Goal: Task Accomplishment & Management: Manage account settings

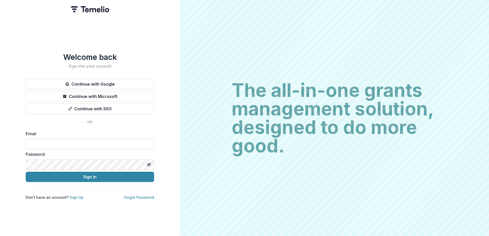
click at [90, 139] on input at bounding box center [90, 144] width 129 height 10
type input "**********"
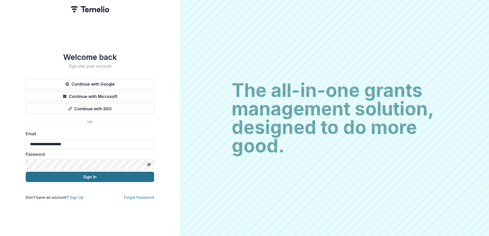
click at [88, 176] on button "Sign In" at bounding box center [90, 177] width 129 height 10
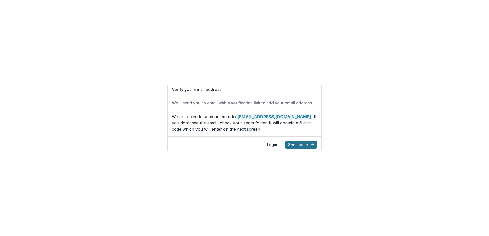
click at [303, 146] on button "Send code" at bounding box center [301, 145] width 32 height 8
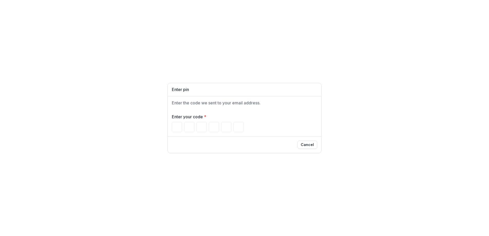
paste input "******"
type input "*"
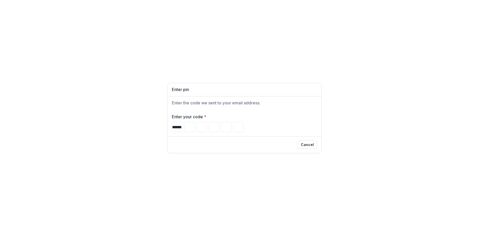
type input "*"
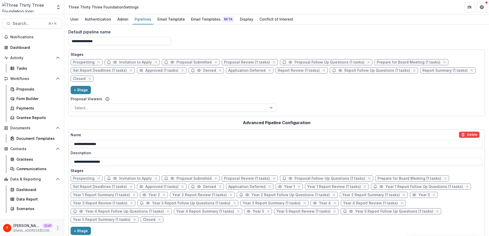
click at [59, 228] on icon "More" at bounding box center [58, 228] width 4 height 4
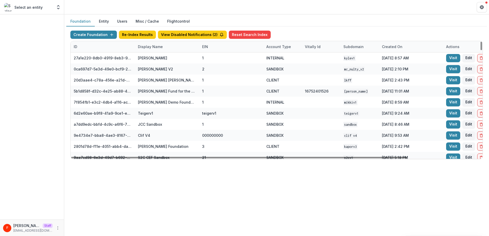
click at [148, 47] on div "Display Name" at bounding box center [150, 46] width 31 height 5
click at [152, 58] on input at bounding box center [167, 58] width 62 height 8
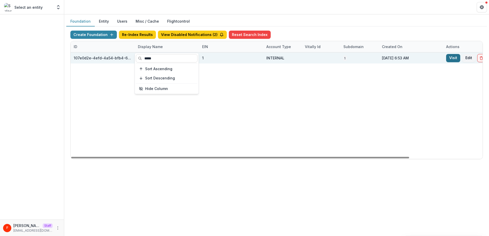
type input "*****"
click at [450, 58] on link "Visit" at bounding box center [454, 58] width 14 height 8
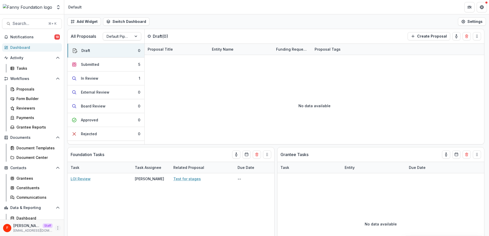
click at [56, 228] on icon "More" at bounding box center [58, 228] width 4 height 4
click at [74, 219] on link "User Settings" at bounding box center [90, 217] width 55 height 8
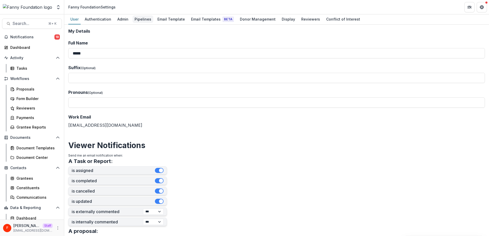
click at [139, 20] on div "Pipelines" at bounding box center [143, 18] width 21 height 7
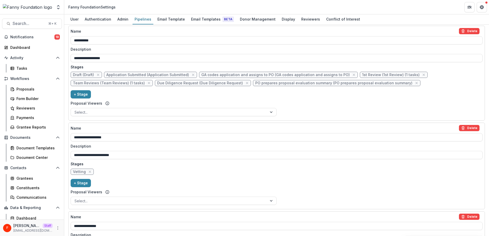
scroll to position [366, 0]
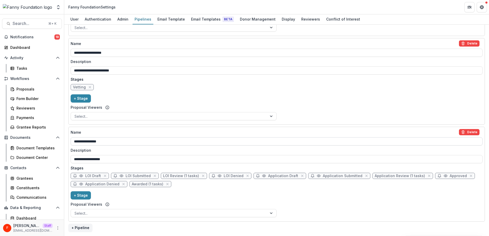
click at [125, 143] on input "**********" at bounding box center [277, 141] width 412 height 8
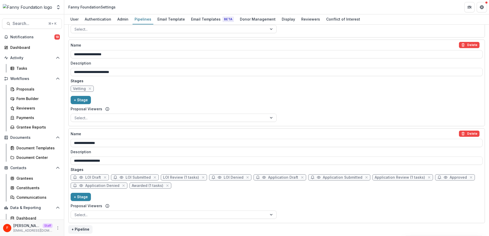
click at [111, 131] on div "Name Delete" at bounding box center [275, 134] width 409 height 6
click at [111, 139] on input "**********" at bounding box center [277, 143] width 412 height 8
click at [320, 195] on div "**********" at bounding box center [277, 175] width 412 height 90
click at [132, 144] on input "**********" at bounding box center [277, 142] width 412 height 8
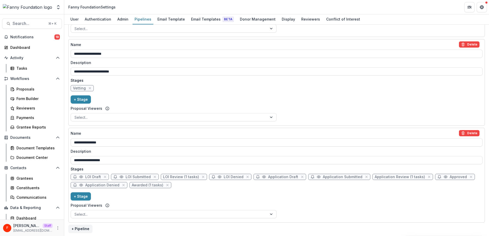
type input "**********"
click at [299, 205] on div "**********" at bounding box center [277, 175] width 412 height 90
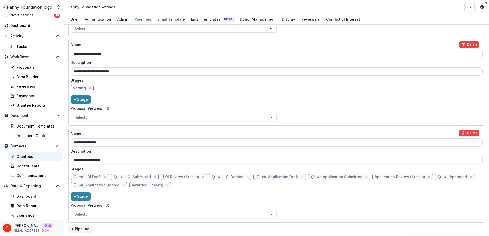
click at [25, 158] on div "Grantees" at bounding box center [36, 156] width 41 height 5
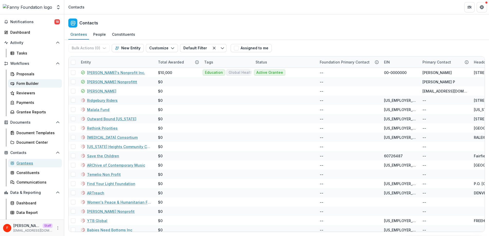
scroll to position [22, 0]
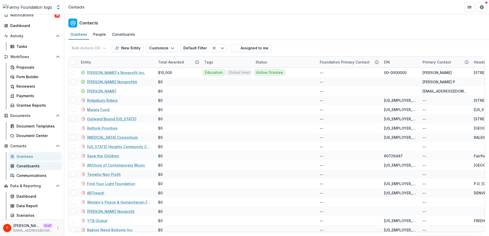
click at [33, 166] on div "Constituents" at bounding box center [36, 165] width 41 height 5
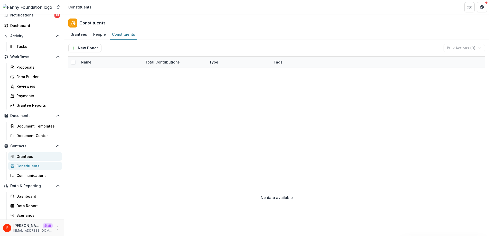
click at [31, 157] on div "Grantees" at bounding box center [36, 156] width 41 height 5
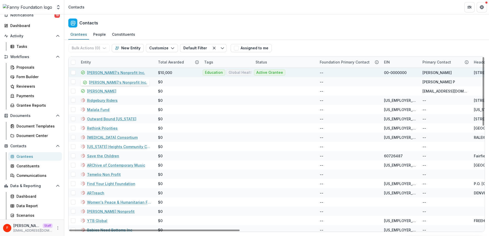
click at [117, 72] on link "Fanny's Nonprofit Inc." at bounding box center [116, 72] width 58 height 5
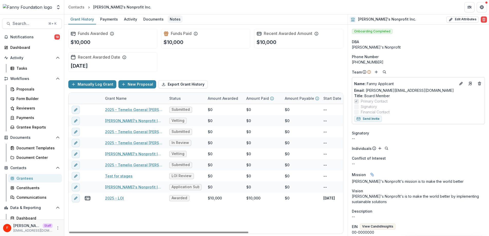
click at [178, 20] on div "Notes" at bounding box center [175, 18] width 15 height 7
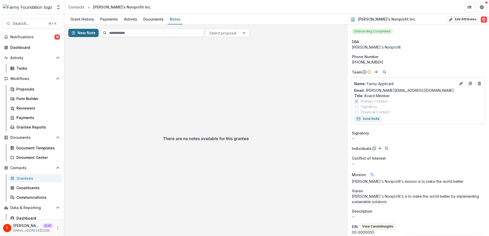
click at [82, 33] on button "New Note" at bounding box center [83, 33] width 30 height 8
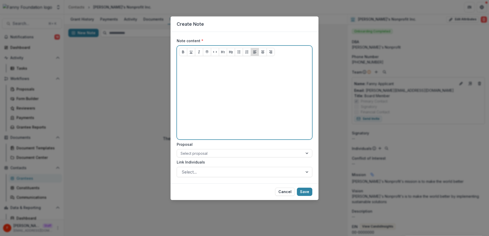
click at [212, 77] on div at bounding box center [244, 98] width 131 height 77
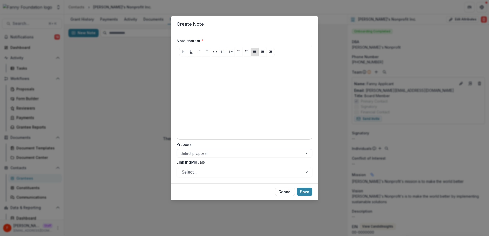
click at [210, 155] on div at bounding box center [240, 153] width 119 height 6
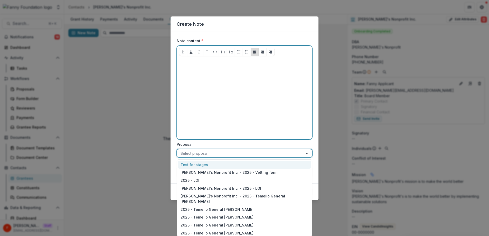
click at [232, 116] on div at bounding box center [244, 98] width 131 height 77
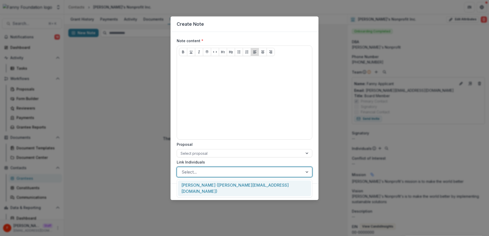
click at [207, 175] on div at bounding box center [240, 171] width 117 height 7
click at [206, 185] on div "Fanny Applicant (fanny+applicant@trytemelio.com)" at bounding box center [244, 188] width 133 height 16
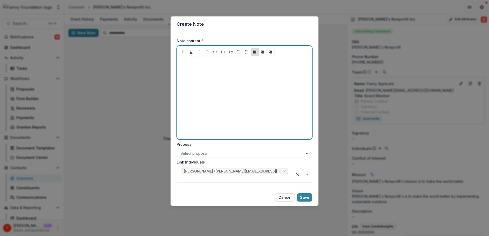
click at [201, 104] on div at bounding box center [244, 98] width 131 height 77
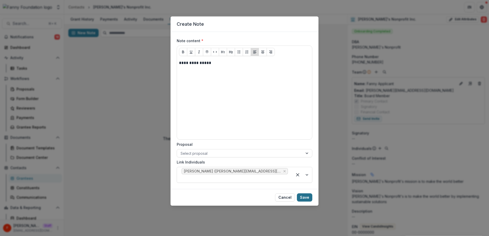
click at [306, 193] on button "Save" at bounding box center [304, 197] width 15 height 8
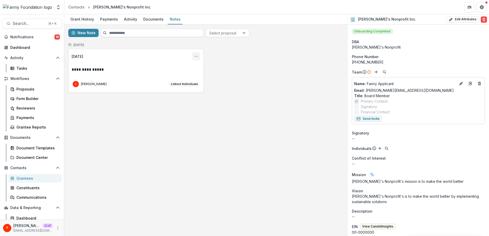
click at [194, 56] on icon "Options" at bounding box center [196, 56] width 4 height 4
click at [180, 109] on div "**********" at bounding box center [206, 130] width 284 height 211
click at [35, 179] on div "Grantees" at bounding box center [36, 178] width 41 height 5
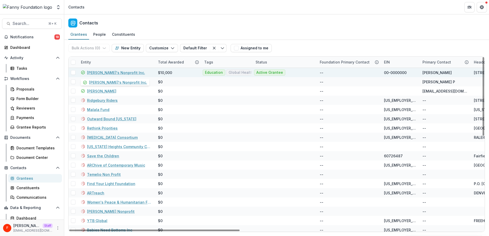
click at [110, 72] on link "Fanny's Nonprofit Inc." at bounding box center [116, 72] width 58 height 5
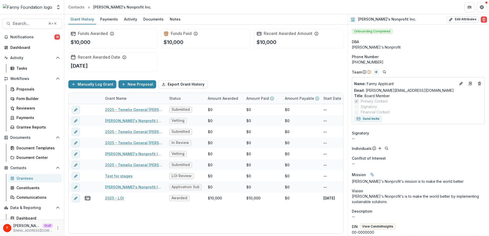
click at [377, 72] on line "Add" at bounding box center [376, 72] width 3 height 0
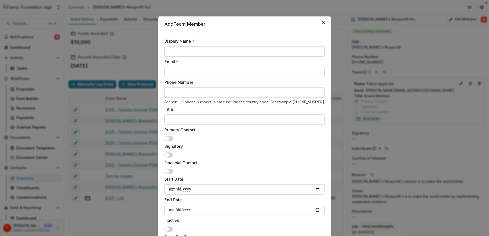
click at [222, 52] on input "Display Name *" at bounding box center [245, 51] width 160 height 10
drag, startPoint x: 182, startPoint y: 51, endPoint x: 204, endPoint y: 51, distance: 22.6
click at [204, 51] on input "**********" at bounding box center [245, 51] width 160 height 10
type input "**********"
click at [197, 69] on input "Email *" at bounding box center [245, 72] width 160 height 10
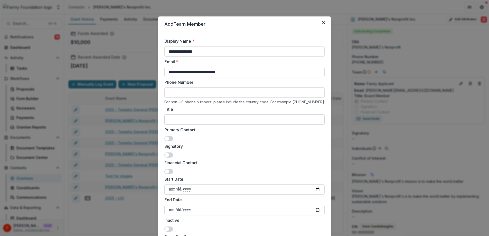
type input "**********"
click at [225, 119] on input "Title" at bounding box center [245, 119] width 160 height 10
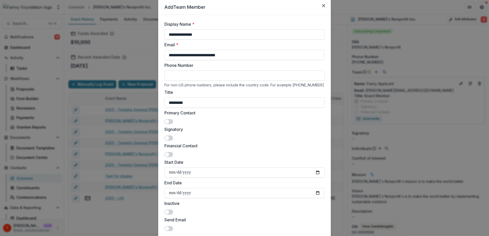
scroll to position [21, 0]
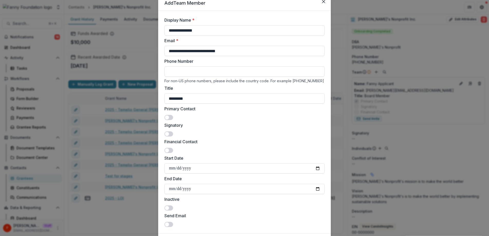
type input "*********"
drag, startPoint x: 169, startPoint y: 134, endPoint x: 188, endPoint y: 135, distance: 19.3
click at [169, 134] on span at bounding box center [169, 133] width 9 height 5
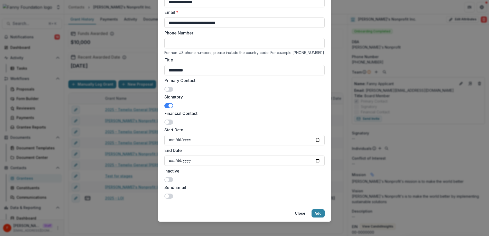
scroll to position [51, 0]
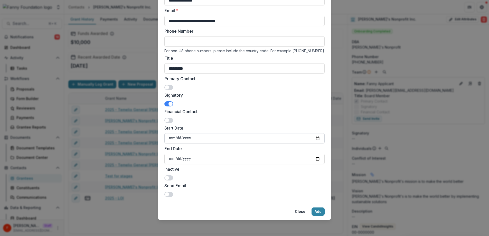
click at [196, 139] on input "Start Date" at bounding box center [245, 138] width 160 height 10
click at [318, 138] on input "Start Date" at bounding box center [245, 138] width 160 height 10
click at [169, 193] on span at bounding box center [169, 194] width 9 height 5
click at [318, 212] on button "Add" at bounding box center [318, 211] width 13 height 8
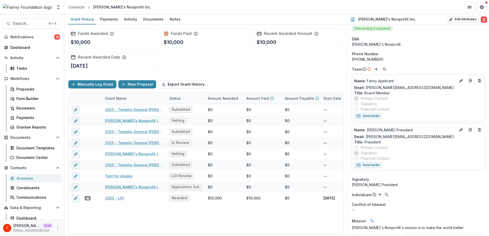
scroll to position [4, 0]
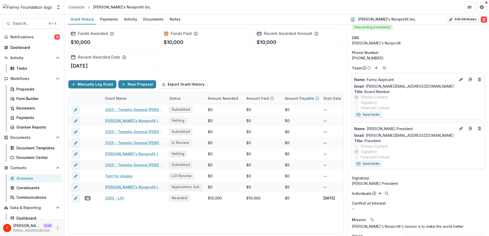
click at [58, 226] on circle "More" at bounding box center [58, 226] width 0 height 0
click at [97, 217] on link "User Settings" at bounding box center [90, 217] width 55 height 8
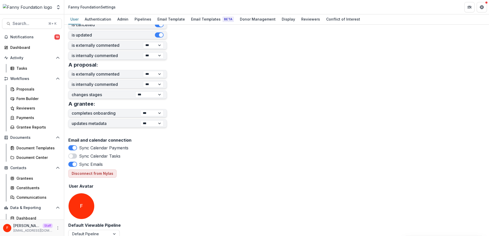
scroll to position [173, 0]
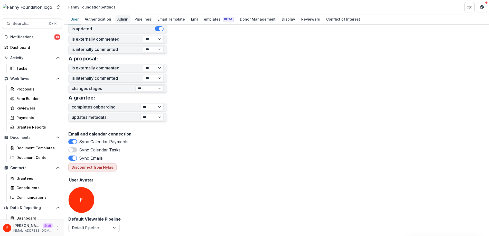
click at [122, 21] on div "Admin" at bounding box center [122, 18] width 15 height 7
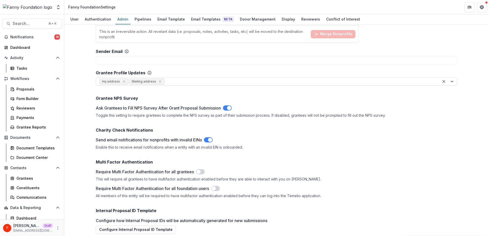
scroll to position [537, 0]
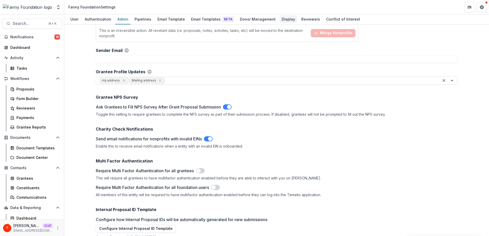
click at [285, 19] on div "Display" at bounding box center [288, 18] width 17 height 7
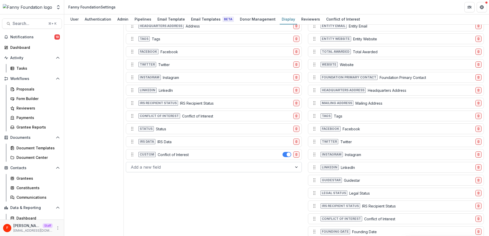
scroll to position [528, 0]
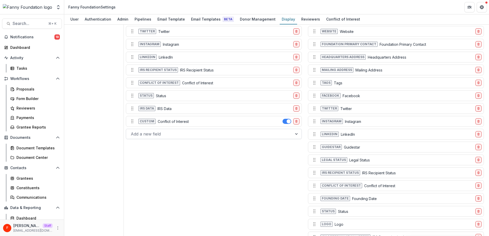
click at [169, 134] on div at bounding box center [209, 133] width 157 height 7
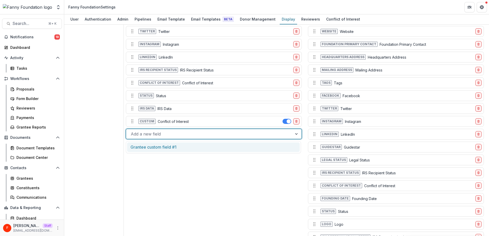
click at [180, 147] on div "Grantee custom field #1" at bounding box center [213, 147] width 173 height 10
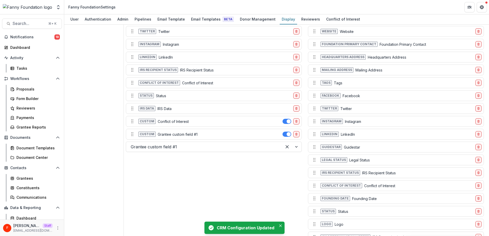
click at [199, 134] on div "Custom Grantee custom field #1" at bounding box center [168, 134] width 80 height 8
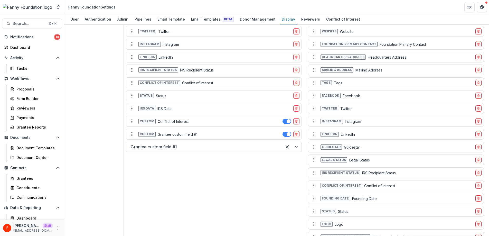
click at [190, 134] on p "Grantee custom field #1" at bounding box center [178, 134] width 40 height 5
click at [133, 135] on icon "Move field" at bounding box center [132, 134] width 5 height 5
click at [168, 135] on p "Grantee custom field #1" at bounding box center [178, 134] width 40 height 5
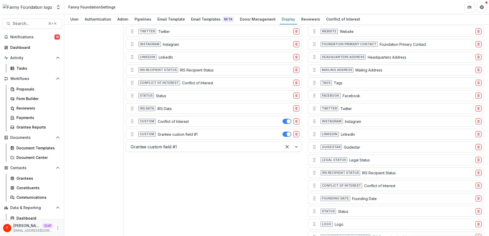
click at [206, 161] on div "Individual Profile Configuration Reset Configuration Dba Preferred Name Entity …" at bounding box center [214, 53] width 178 height 432
click at [297, 134] on button "delete-field-row" at bounding box center [297, 134] width 6 height 6
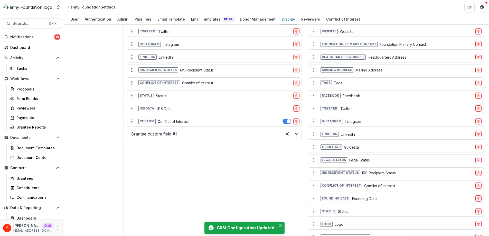
click at [166, 135] on div at bounding box center [204, 133] width 147 height 7
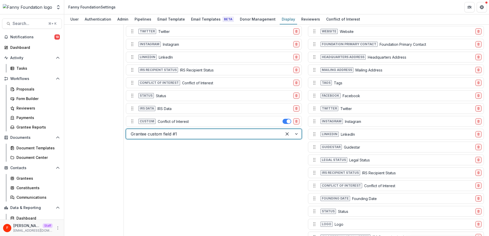
drag, startPoint x: 188, startPoint y: 134, endPoint x: 137, endPoint y: 134, distance: 51.4
click at [141, 134] on div at bounding box center [204, 133] width 147 height 7
click at [137, 134] on div at bounding box center [204, 133] width 147 height 7
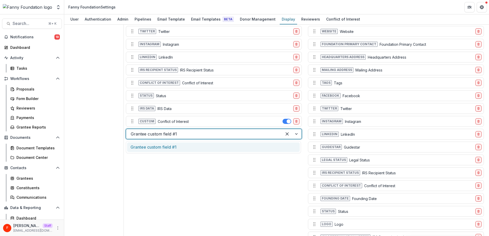
click at [137, 134] on div at bounding box center [204, 133] width 147 height 7
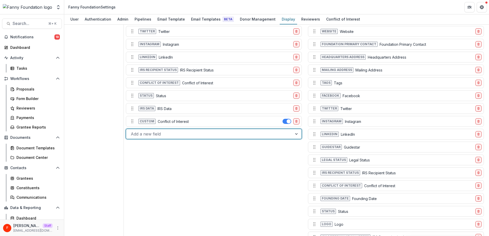
click at [176, 135] on div at bounding box center [209, 133] width 157 height 7
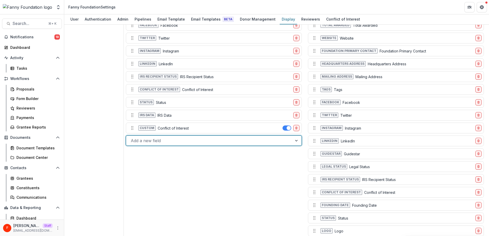
scroll to position [522, 0]
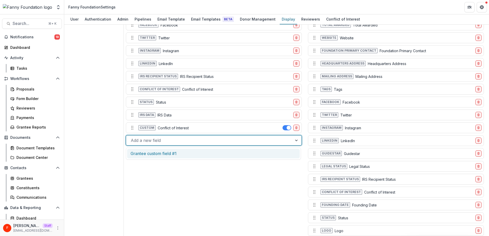
click at [207, 140] on div at bounding box center [209, 140] width 157 height 7
click at [193, 140] on div at bounding box center [209, 140] width 157 height 7
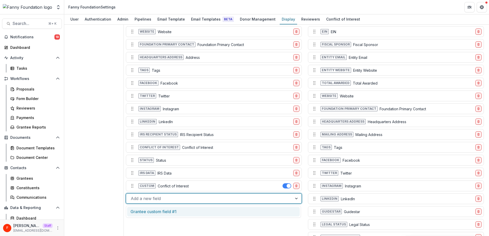
scroll to position [464, 0]
click at [204, 199] on div at bounding box center [209, 198] width 157 height 7
type input "*"
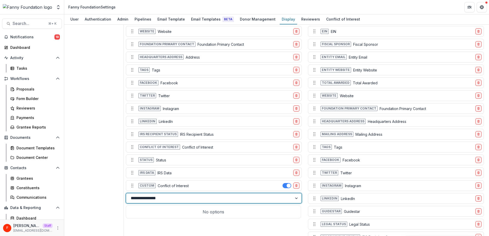
type input "**********"
click at [204, 212] on div "No options" at bounding box center [213, 212] width 173 height 10
click at [185, 198] on div at bounding box center [209, 198] width 157 height 7
click at [159, 198] on div at bounding box center [209, 198] width 157 height 7
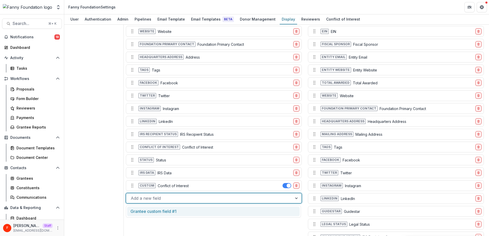
click at [182, 212] on div "Grantee custom field #1" at bounding box center [213, 212] width 173 height 10
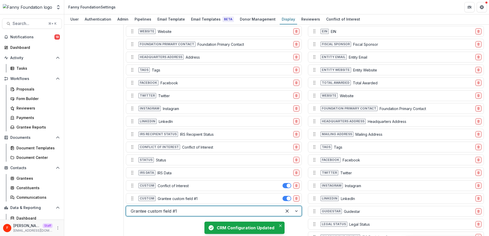
click at [190, 211] on div at bounding box center [204, 210] width 147 height 7
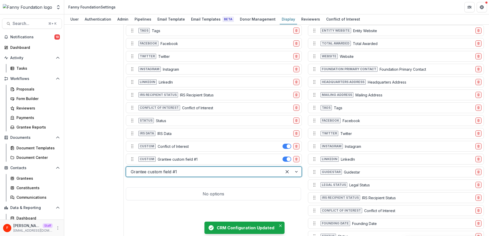
scroll to position [523, 0]
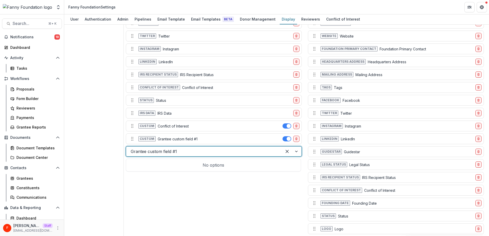
click at [191, 199] on div "Individual Profile Configuration Reset Configuration Dba Preferred Name Entity …" at bounding box center [214, 57] width 178 height 432
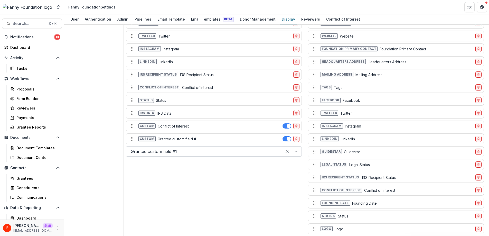
scroll to position [524, 0]
click at [179, 137] on p "Grantee custom field #1" at bounding box center [178, 137] width 40 height 5
click at [29, 179] on div "Grantees" at bounding box center [36, 178] width 41 height 5
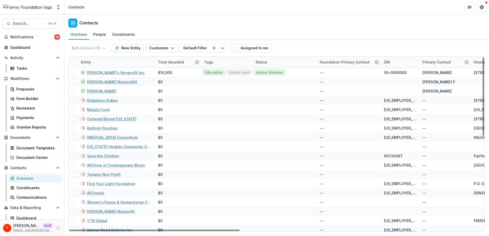
click at [57, 228] on icon "More" at bounding box center [58, 228] width 4 height 4
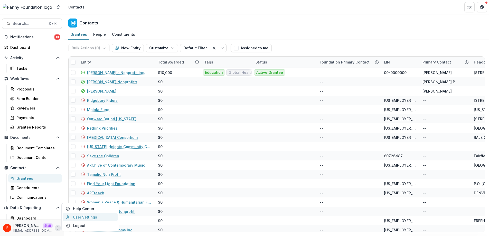
click at [81, 216] on link "User Settings" at bounding box center [90, 217] width 55 height 8
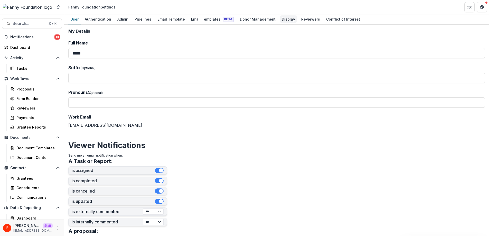
click at [283, 20] on div "Display" at bounding box center [288, 18] width 17 height 7
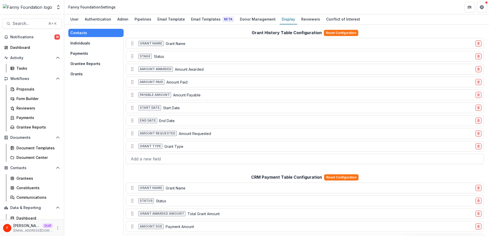
click at [92, 44] on button "Individuals" at bounding box center [95, 43] width 55 height 8
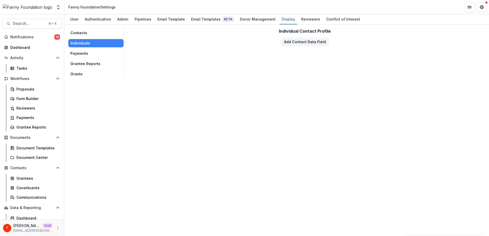
click at [90, 53] on button "Payments" at bounding box center [95, 53] width 55 height 8
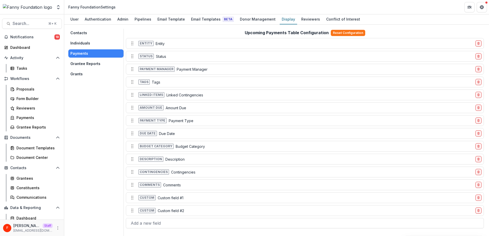
click at [90, 63] on button "Grantee Reports" at bounding box center [95, 64] width 55 height 8
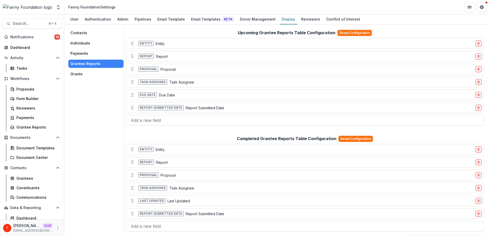
click at [88, 72] on button "Grants" at bounding box center [95, 74] width 55 height 8
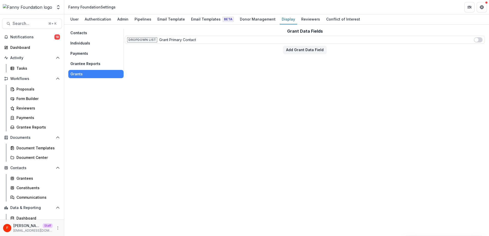
click at [85, 33] on button "Contacts" at bounding box center [95, 33] width 55 height 8
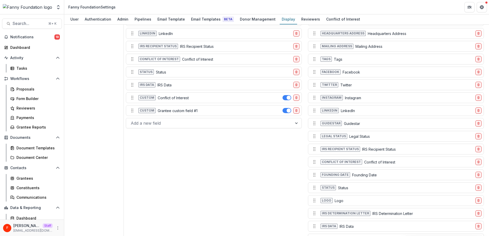
scroll to position [565, 0]
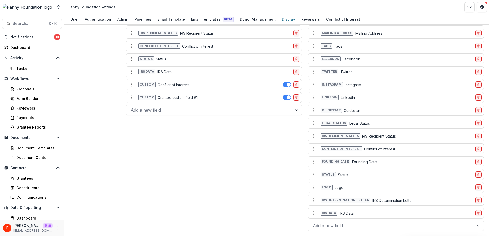
click at [186, 97] on p "Grantee custom field #1" at bounding box center [178, 97] width 40 height 5
click at [193, 99] on p "Grantee custom field #1" at bounding box center [178, 97] width 40 height 5
click at [193, 98] on p "Grantee custom field #1" at bounding box center [178, 97] width 40 height 5
click at [193, 99] on p "Grantee custom field #1" at bounding box center [178, 97] width 40 height 5
click at [189, 110] on div at bounding box center [209, 109] width 157 height 7
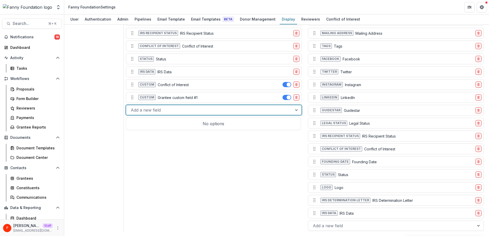
click at [207, 125] on div "No options" at bounding box center [213, 124] width 173 height 10
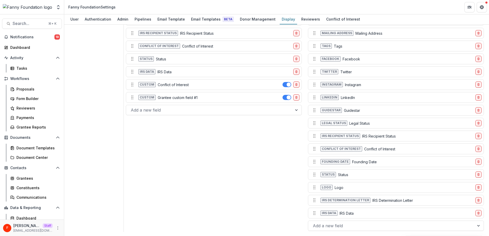
click at [201, 146] on div "Individual Profile Configuration Reset Configuration Dba Preferred Name Entity …" at bounding box center [214, 16] width 178 height 432
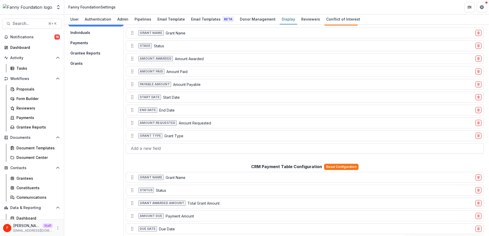
scroll to position [0, 0]
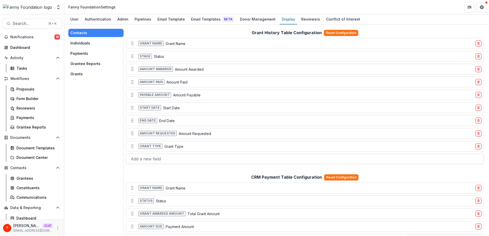
click at [182, 157] on div at bounding box center [305, 158] width 349 height 7
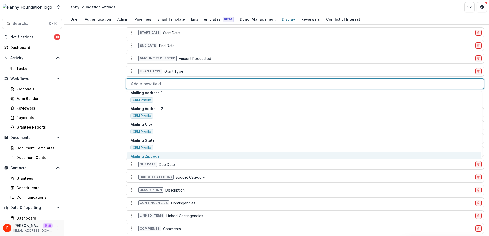
scroll to position [481, 0]
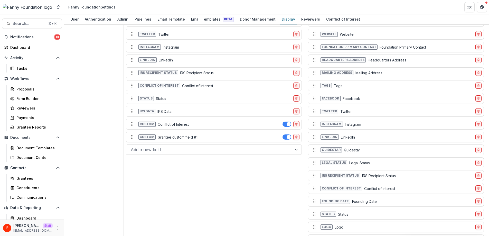
scroll to position [535, 0]
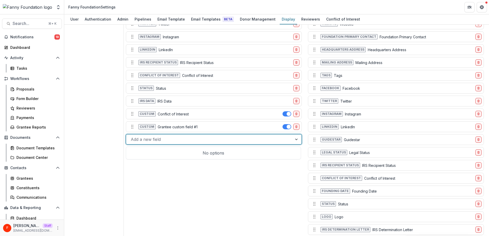
click at [174, 138] on div at bounding box center [209, 139] width 157 height 7
click at [164, 127] on p "Grantee custom field #1" at bounding box center [178, 126] width 40 height 5
click at [160, 139] on div at bounding box center [209, 139] width 157 height 7
type input "**********"
click at [230, 138] on div at bounding box center [209, 139] width 157 height 7
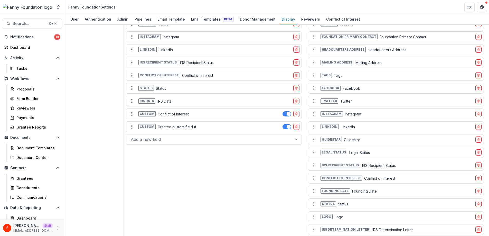
click at [217, 161] on div "Individual Profile Configuration Reset Configuration Dba Preferred Name Entity …" at bounding box center [214, 45] width 178 height 432
click at [197, 126] on p "Grantee custom field #1" at bounding box center [178, 126] width 40 height 5
click at [26, 178] on div "Grantees" at bounding box center [36, 178] width 41 height 5
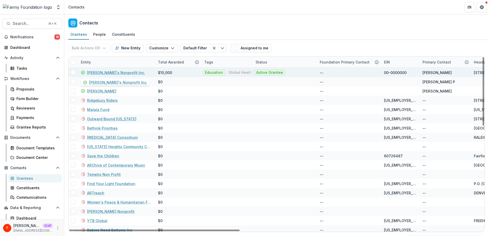
click at [104, 72] on link "Fanny's Nonprofit Inc." at bounding box center [116, 72] width 58 height 5
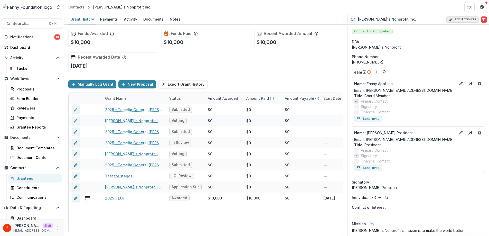
click at [454, 19] on button "Edit Attributes" at bounding box center [463, 19] width 32 height 6
select select "***"
select select
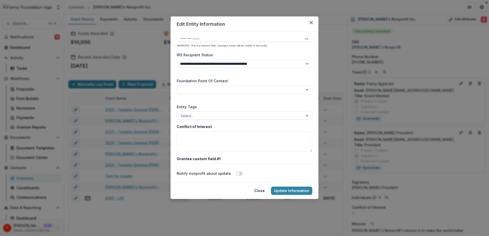
scroll to position [807, 0]
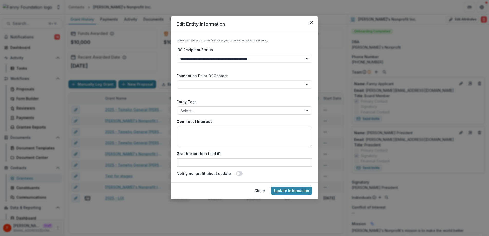
click at [207, 163] on input "Grantee custom field #1" at bounding box center [245, 162] width 136 height 8
click at [249, 162] on input "Grantee custom field #1" at bounding box center [245, 162] width 136 height 8
type input "*"
click at [216, 161] on input "*" at bounding box center [245, 162] width 136 height 8
click at [194, 161] on input "*" at bounding box center [245, 162] width 136 height 8
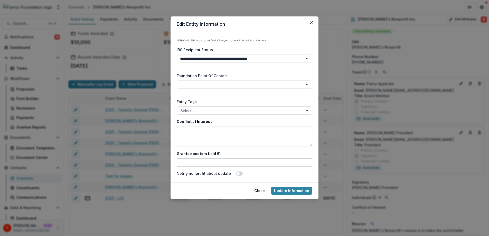
click at [249, 161] on input "Grantee custom field #1" at bounding box center [245, 162] width 136 height 8
click at [248, 163] on input "Grantee custom field #1" at bounding box center [245, 162] width 136 height 8
type input "*"
click at [259, 152] on label "Grantee custom field #1" at bounding box center [243, 153] width 133 height 5
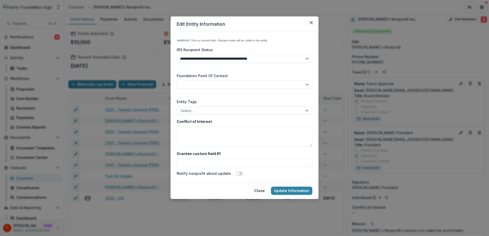
click at [259, 158] on input "Grantee custom field #1" at bounding box center [245, 162] width 136 height 8
click at [224, 138] on textarea "Conflict of Interest" at bounding box center [245, 136] width 136 height 21
click at [213, 161] on input "Grantee custom field #1" at bounding box center [245, 162] width 136 height 8
type input "*********"
click at [235, 156] on label "Grantee custom field #1" at bounding box center [243, 153] width 133 height 5
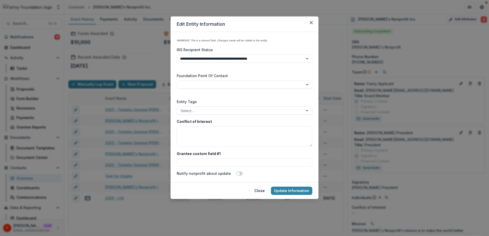
click at [235, 158] on input "Grantee custom field #1" at bounding box center [245, 162] width 136 height 8
click at [205, 164] on input "Grantee custom field #1" at bounding box center [245, 162] width 136 height 8
click at [267, 163] on input "Grantee custom field #1" at bounding box center [245, 162] width 136 height 8
click at [270, 179] on form "**********" at bounding box center [245, 107] width 148 height 150
click at [265, 162] on input "Grantee custom field #1" at bounding box center [245, 162] width 136 height 8
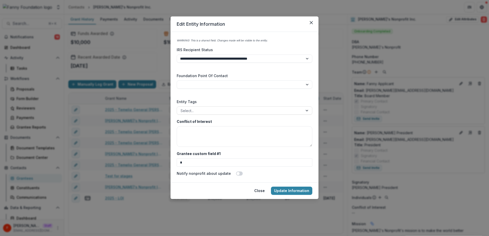
type input "*"
click at [276, 168] on div "Notify nonprofit about update" at bounding box center [245, 172] width 136 height 10
click at [261, 190] on button "Close" at bounding box center [259, 191] width 17 height 8
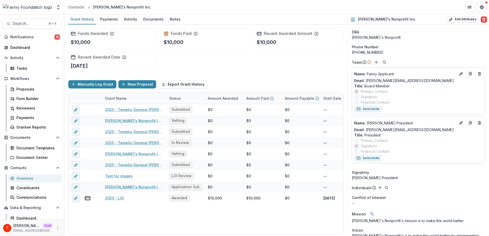
scroll to position [0, 0]
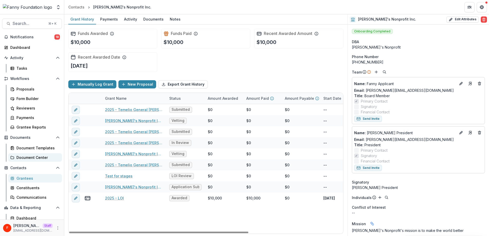
click at [33, 159] on div "Document Center" at bounding box center [36, 157] width 41 height 5
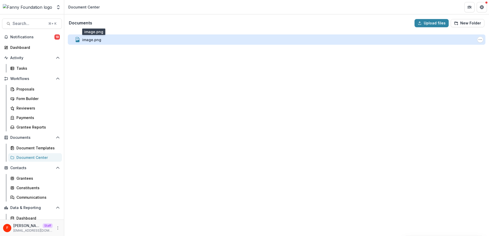
click at [92, 40] on div "image.png" at bounding box center [91, 39] width 19 height 5
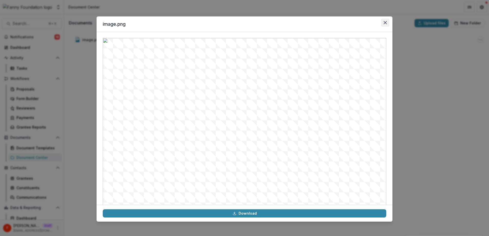
click at [387, 24] on icon "Close" at bounding box center [385, 22] width 3 height 3
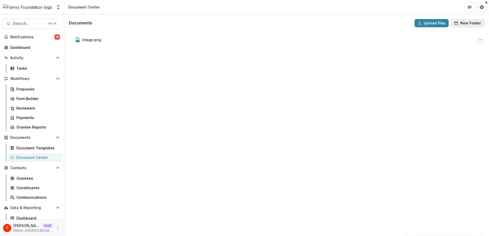
click at [464, 21] on button "New Folder" at bounding box center [468, 23] width 34 height 8
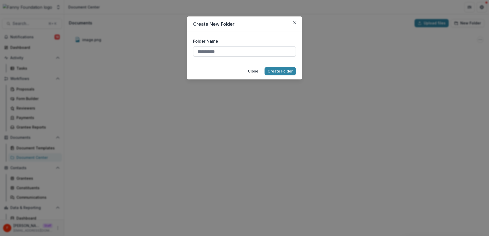
click at [229, 49] on input "Folder Name" at bounding box center [244, 51] width 103 height 10
type input "*"
type input "******"
click at [287, 72] on button "Create Folder" at bounding box center [280, 71] width 31 height 8
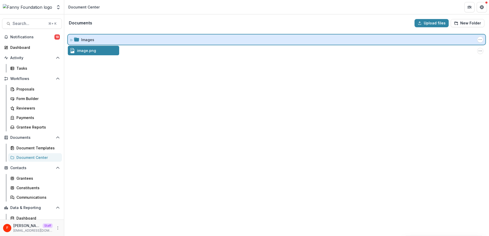
drag, startPoint x: 86, startPoint y: 52, endPoint x: 84, endPoint y: 41, distance: 10.7
click at [84, 41] on div "Documents Upload files New Folder Images Folder Options Rename Add Subfolder De…" at bounding box center [276, 125] width 425 height 222
click at [73, 41] on div at bounding box center [74, 39] width 9 height 5
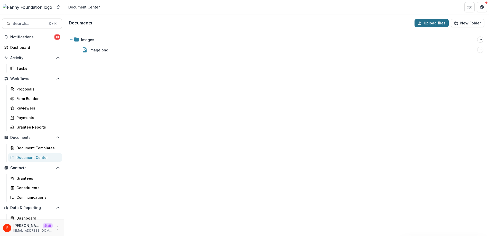
click at [433, 23] on button "Upload files" at bounding box center [432, 23] width 34 height 8
type input "**********"
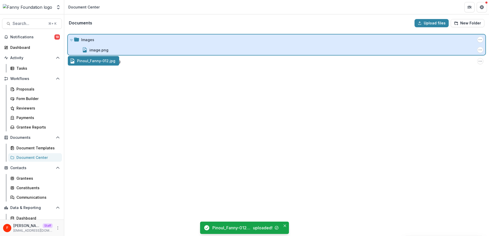
drag, startPoint x: 91, startPoint y: 62, endPoint x: 92, endPoint y: 39, distance: 23.2
click at [92, 39] on div "Documents Upload files New Folder Images Folder Options Rename Add Subfolder De…" at bounding box center [276, 125] width 425 height 222
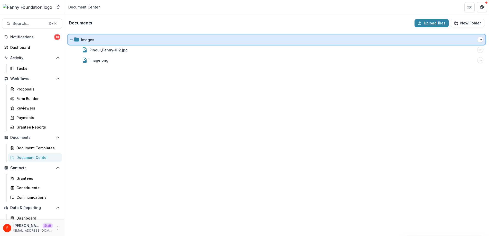
click at [74, 40] on div at bounding box center [74, 39] width 9 height 5
click at [76, 40] on icon at bounding box center [76, 39] width 5 height 4
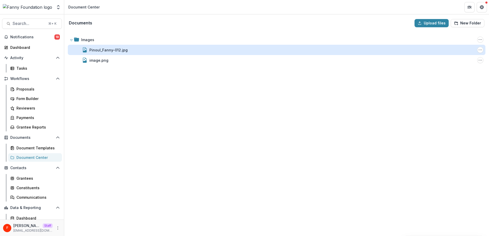
click at [102, 49] on div "Pinoul_Fanny-012.jpg" at bounding box center [108, 49] width 38 height 5
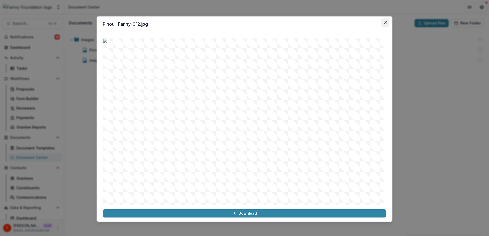
click at [385, 23] on icon "Close" at bounding box center [385, 22] width 3 height 3
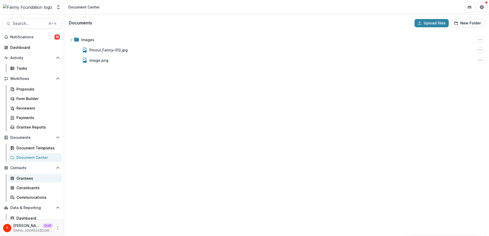
click at [32, 175] on link "Grantees" at bounding box center [35, 178] width 54 height 8
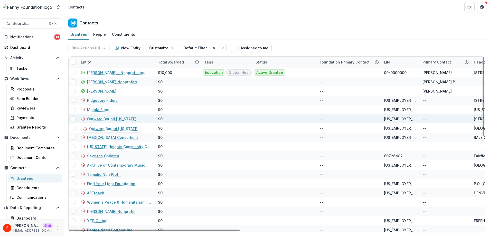
click at [106, 119] on link "Outward Bound California" at bounding box center [111, 118] width 49 height 5
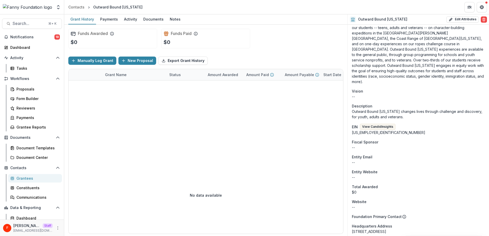
scroll to position [167, 0]
click at [392, 123] on button "View Candid Insights" at bounding box center [378, 126] width 36 height 6
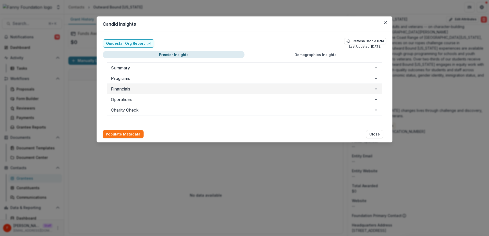
click at [215, 87] on span "Financials" at bounding box center [242, 89] width 263 height 6
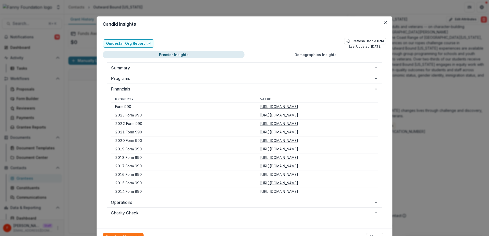
click at [260, 106] on u "https://docs.candid.org/efiles/8864429/9790bd05-b7e7-42a5-8e01-2a85826e9052.pdf" at bounding box center [279, 106] width 38 height 4
click at [385, 22] on icon "Close" at bounding box center [385, 22] width 3 height 3
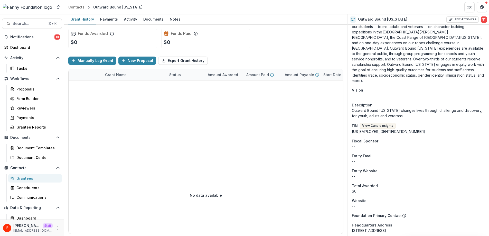
click at [28, 177] on div "Grantees" at bounding box center [36, 178] width 41 height 5
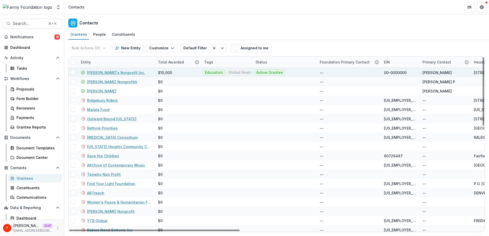
click at [107, 72] on link "Fanny's Nonprofit Inc." at bounding box center [116, 72] width 58 height 5
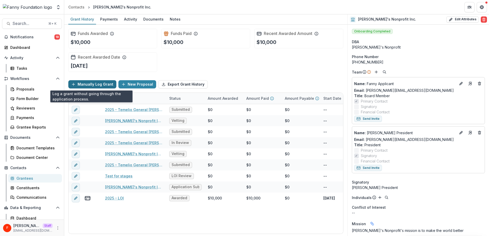
click at [92, 83] on button "Manually Log Grant" at bounding box center [92, 84] width 48 height 8
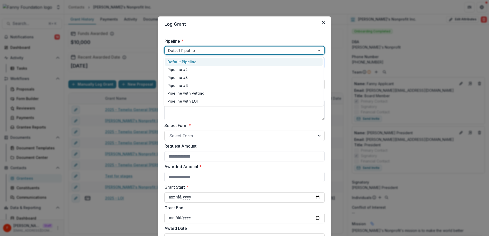
click at [211, 50] on div at bounding box center [239, 50] width 143 height 6
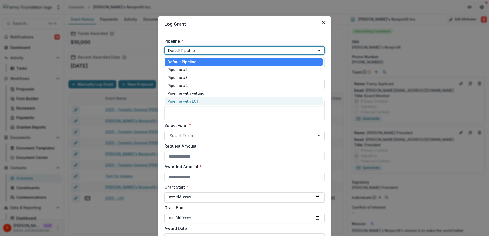
click at [200, 100] on div "Pipeline with LOI" at bounding box center [244, 101] width 158 height 8
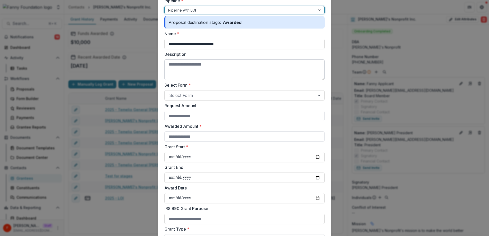
scroll to position [42, 0]
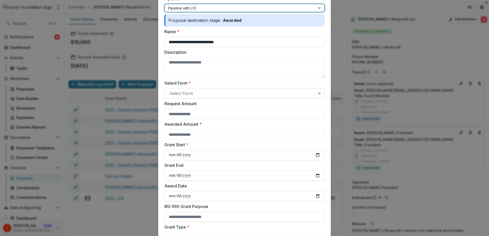
click at [204, 94] on div at bounding box center [239, 93] width 141 height 7
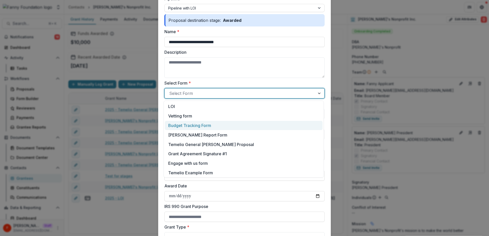
scroll to position [11, 0]
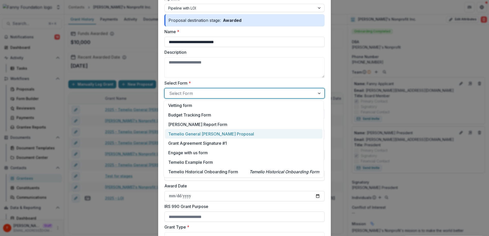
click at [213, 135] on p "Temelio General Grant Proposal" at bounding box center [211, 134] width 86 height 6
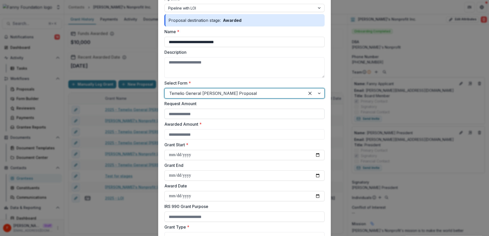
click at [215, 112] on input "Request Amount" at bounding box center [245, 114] width 160 height 10
click at [214, 134] on input "Awarded Amount *" at bounding box center [245, 134] width 160 height 10
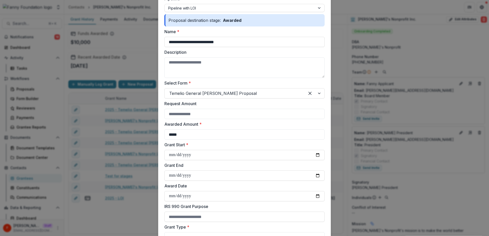
type input "*****"
click at [220, 144] on label "Grant Start *" at bounding box center [243, 145] width 157 height 6
click at [220, 150] on input "Grant Start *" at bounding box center [245, 155] width 160 height 10
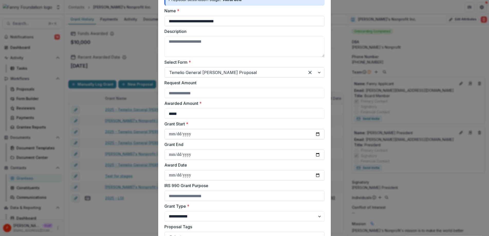
scroll to position [70, 0]
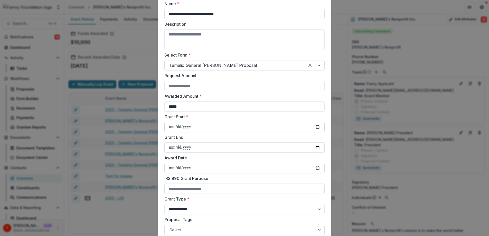
click at [317, 126] on input "Grant Start *" at bounding box center [245, 127] width 160 height 10
click at [179, 127] on input "Grant Start *" at bounding box center [245, 127] width 160 height 10
click at [176, 126] on input "Grant Start *" at bounding box center [245, 127] width 160 height 10
click at [317, 127] on input "Grant Start *" at bounding box center [245, 127] width 160 height 10
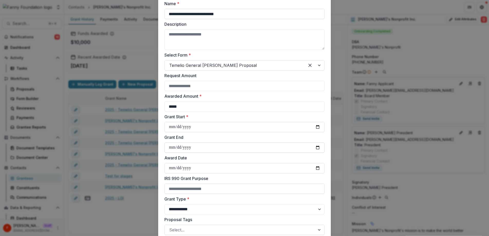
type input "**********"
click at [316, 148] on input "Grant End" at bounding box center [245, 147] width 160 height 10
type input "**********"
click at [201, 169] on input "Award Date" at bounding box center [245, 168] width 160 height 10
click at [315, 168] on input "Award Date" at bounding box center [245, 168] width 160 height 10
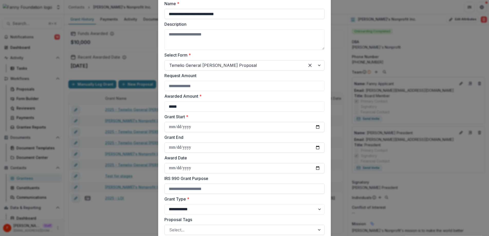
type input "**********"
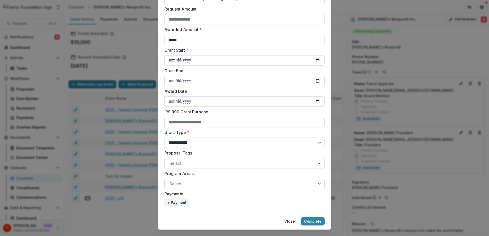
scroll to position [140, 0]
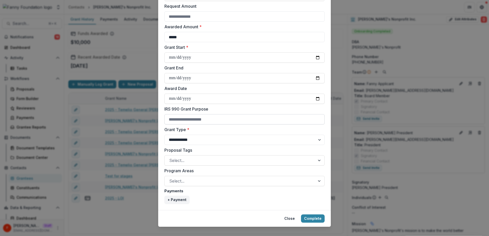
click at [216, 119] on input "IRS 990 Grant Purpose" at bounding box center [245, 119] width 160 height 10
click at [213, 140] on select "**********" at bounding box center [245, 140] width 160 height 10
click at [165, 135] on select "**********" at bounding box center [245, 140] width 160 height 10
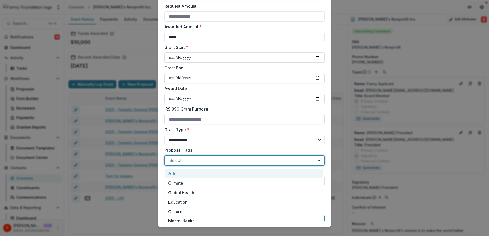
click at [207, 159] on div at bounding box center [239, 160] width 141 height 7
click at [207, 140] on select "**********" at bounding box center [245, 140] width 160 height 10
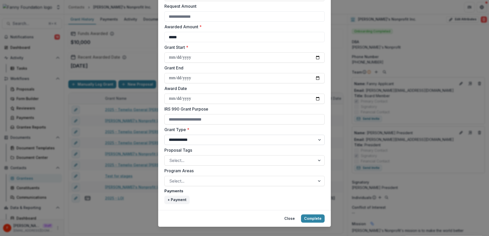
select select "**********"
click at [165, 135] on select "**********" at bounding box center [245, 140] width 160 height 10
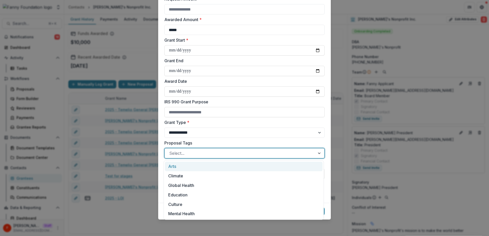
click at [208, 151] on div at bounding box center [239, 153] width 141 height 7
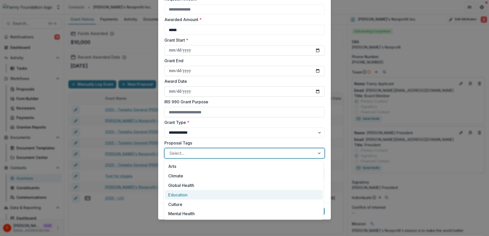
click at [197, 193] on div "Education" at bounding box center [244, 195] width 158 height 10
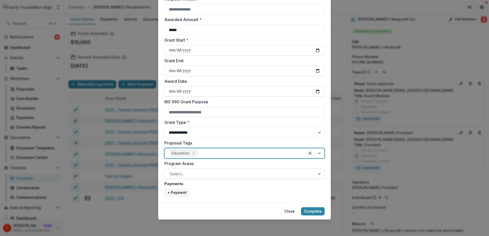
click at [204, 175] on div at bounding box center [239, 173] width 141 height 7
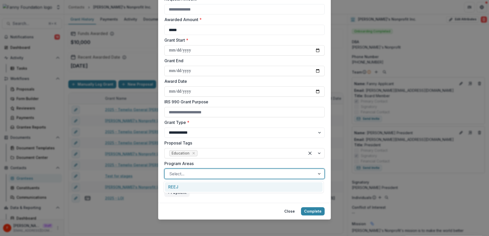
click at [202, 186] on div "REEJ" at bounding box center [244, 187] width 158 height 10
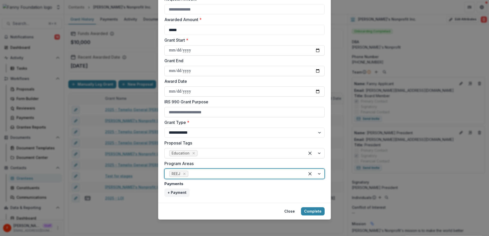
click at [209, 185] on label "Payments" at bounding box center [243, 183] width 157 height 5
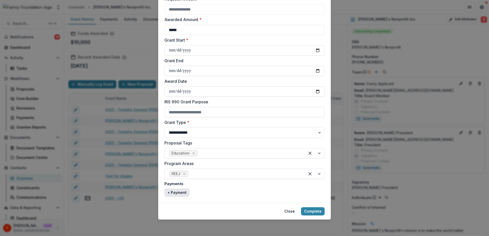
click at [177, 193] on button "+ Payment" at bounding box center [177, 192] width 25 height 8
select select "****"
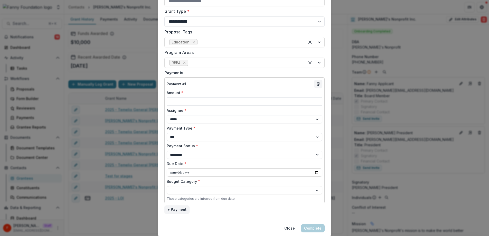
scroll to position [261, 0]
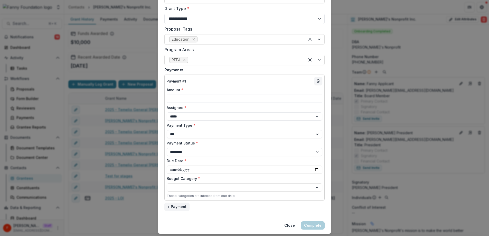
click at [192, 100] on input "Amount *" at bounding box center [245, 99] width 156 height 8
type input "*****"
click at [213, 111] on div "**********" at bounding box center [245, 113] width 156 height 16
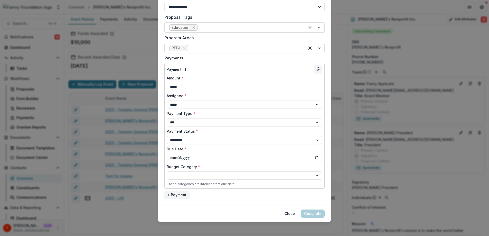
scroll to position [275, 0]
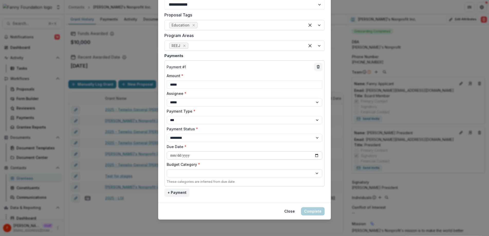
click at [201, 155] on input "Due Date *" at bounding box center [245, 155] width 156 height 8
click at [317, 158] on input "Due Date *" at bounding box center [245, 155] width 156 height 8
click at [317, 156] on input "Due Date *" at bounding box center [245, 155] width 156 height 8
type input "**********"
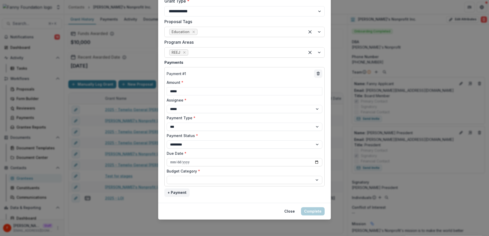
scroll to position [268, 0]
click at [230, 182] on div at bounding box center [240, 180] width 139 height 6
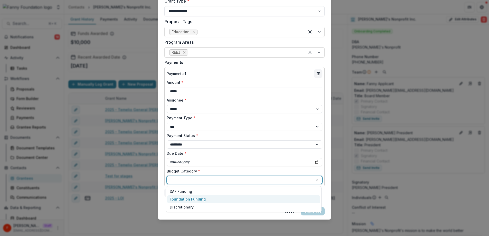
click at [201, 199] on div "Foundation Funding" at bounding box center [188, 198] width 36 height 5
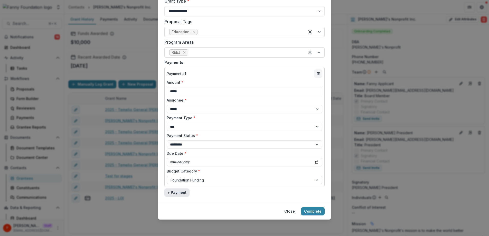
click at [181, 194] on button "+ Payment" at bounding box center [177, 192] width 25 height 8
select select "****"
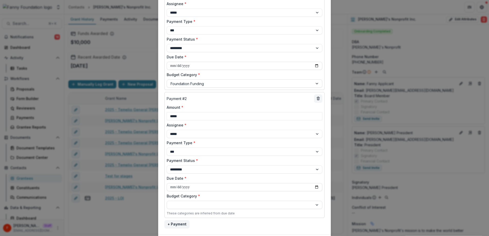
scroll to position [372, 0]
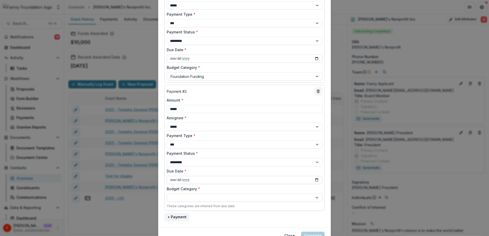
type input "*****"
click at [197, 182] on input "Due Date *" at bounding box center [245, 180] width 156 height 8
click at [317, 180] on input "Due Date *" at bounding box center [245, 180] width 156 height 8
type input "**********"
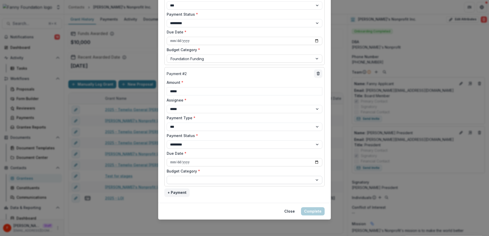
click at [204, 181] on div at bounding box center [240, 180] width 139 height 6
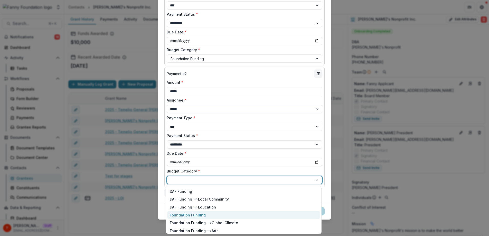
scroll to position [10, 0]
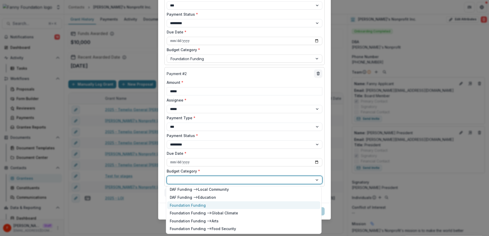
click at [216, 204] on div "Foundation Funding" at bounding box center [243, 205] width 153 height 8
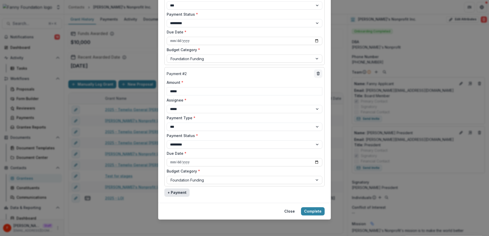
click at [183, 194] on button "+ Payment" at bounding box center [177, 192] width 25 height 8
select select "****"
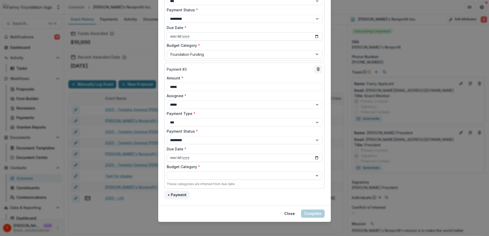
scroll to position [518, 0]
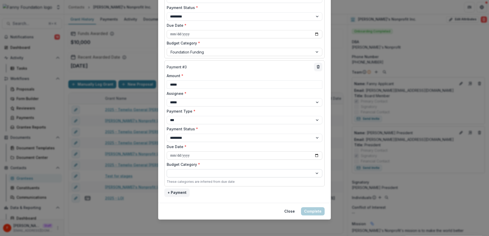
type input "*****"
click at [195, 174] on div at bounding box center [240, 173] width 139 height 6
click at [194, 158] on input "Due Date *" at bounding box center [245, 155] width 156 height 8
click at [318, 155] on input "Due Date *" at bounding box center [245, 155] width 156 height 8
type input "**********"
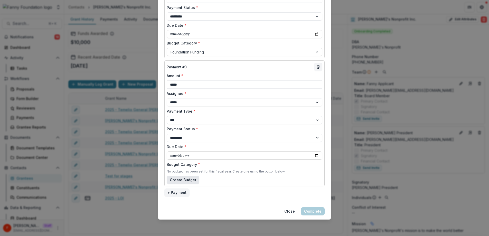
click at [187, 180] on button "Create Budget" at bounding box center [183, 180] width 33 height 8
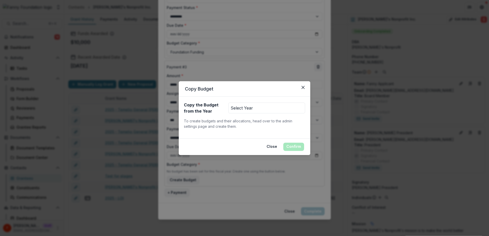
click at [253, 110] on button "Select Year" at bounding box center [267, 108] width 77 height 11
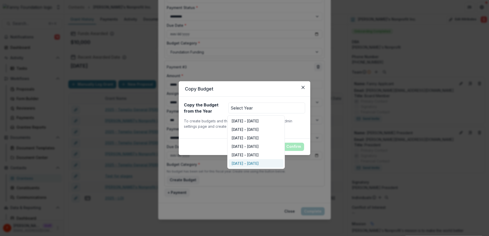
click at [248, 163] on button "Jan 1, 2026 - Dec 31, 2026" at bounding box center [256, 163] width 55 height 8
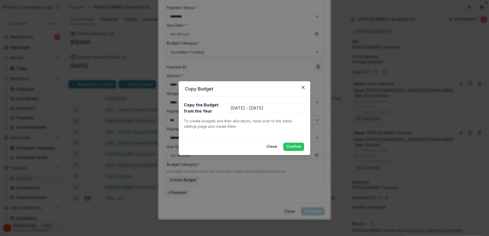
click at [295, 147] on button "Confirm" at bounding box center [294, 147] width 21 height 8
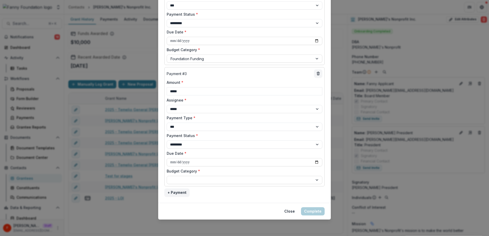
scroll to position [503, 0]
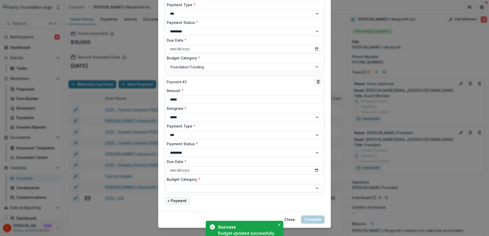
click at [184, 187] on div at bounding box center [240, 188] width 139 height 6
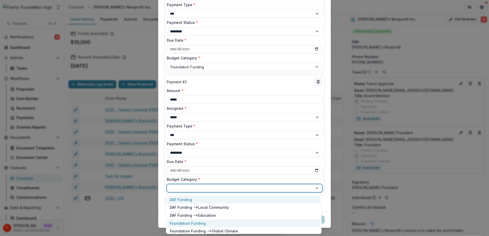
click at [198, 221] on div "Foundation Funding" at bounding box center [188, 223] width 36 height 5
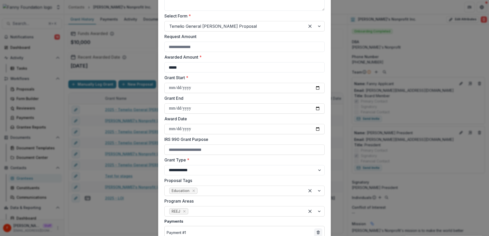
scroll to position [108, 0]
click at [195, 129] on input "**********" at bounding box center [245, 130] width 160 height 10
click at [193, 130] on input "**********" at bounding box center [245, 130] width 160 height 10
click at [193, 111] on input "**********" at bounding box center [245, 110] width 160 height 10
click at [193, 110] on input "**********" at bounding box center [245, 110] width 160 height 10
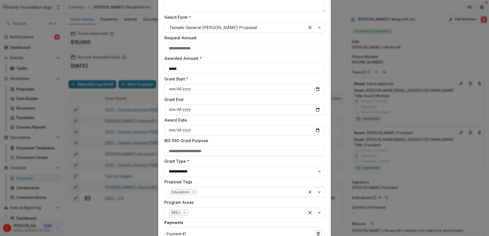
type input "**********"
click at [202, 122] on label "Award Date" at bounding box center [243, 120] width 157 height 6
click at [202, 125] on input "**********" at bounding box center [245, 130] width 160 height 10
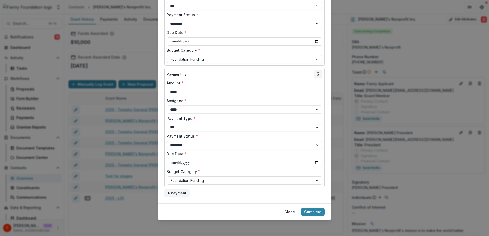
scroll to position [511, 0]
click at [313, 212] on button "Complete" at bounding box center [313, 211] width 24 height 8
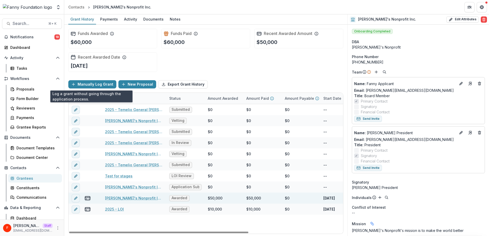
scroll to position [0, 1]
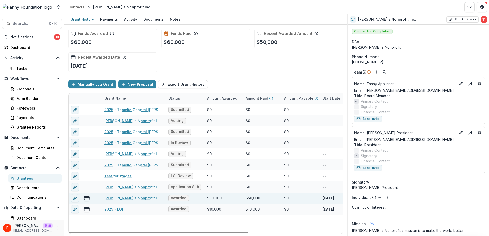
click at [133, 198] on link "Fanny's Nonprofit Inc. - 2025" at bounding box center [133, 197] width 58 height 5
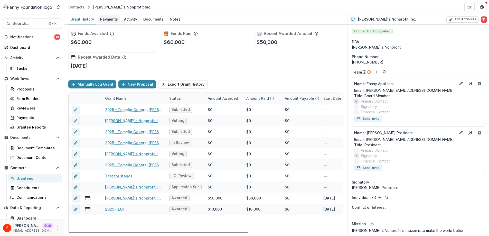
click at [105, 19] on div "Payments" at bounding box center [109, 18] width 22 height 7
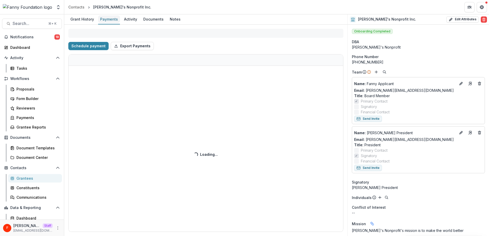
select select "****"
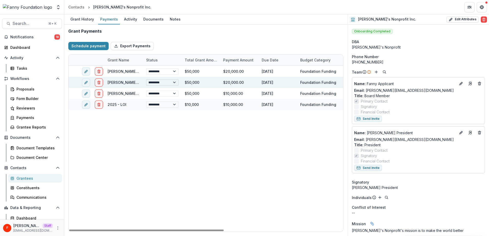
click at [162, 83] on select "**********" at bounding box center [162, 82] width 32 height 6
click at [146, 79] on select "**********" at bounding box center [162, 82] width 32 height 6
select select "****"
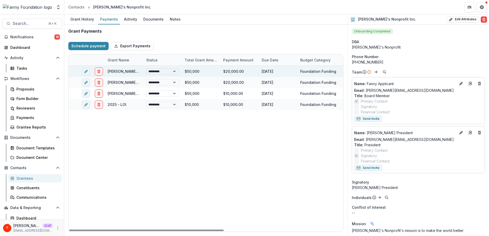
select select "****"
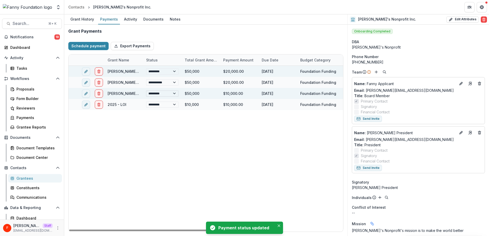
click at [173, 94] on select "**********" at bounding box center [162, 93] width 32 height 6
click at [146, 90] on select "**********" at bounding box center [162, 93] width 32 height 6
select select "****"
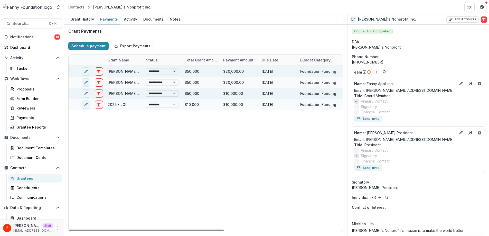
click at [164, 92] on select "**********" at bounding box center [162, 93] width 32 height 6
click at [146, 90] on select "**********" at bounding box center [162, 93] width 32 height 6
select select "**********"
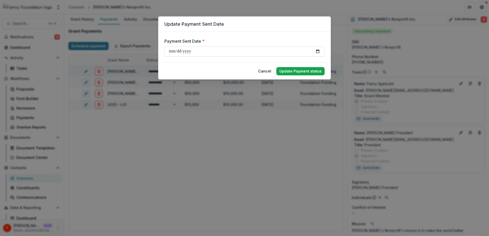
click at [293, 72] on button "Update Payment status" at bounding box center [301, 71] width 48 height 8
select select "****"
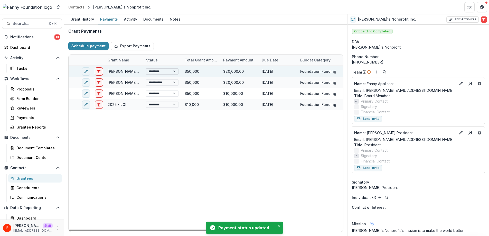
click at [170, 71] on select "**********" at bounding box center [162, 71] width 32 height 6
click at [146, 68] on select "**********" at bounding box center [162, 71] width 32 height 6
select select "****"
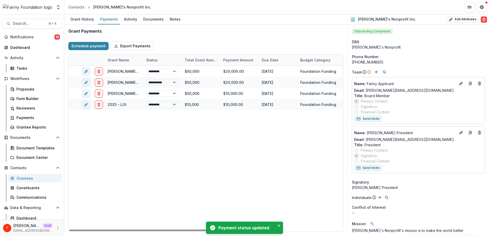
select select "****"
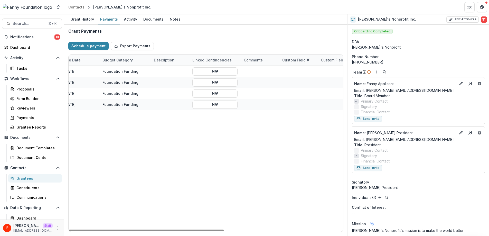
scroll to position [0, 211]
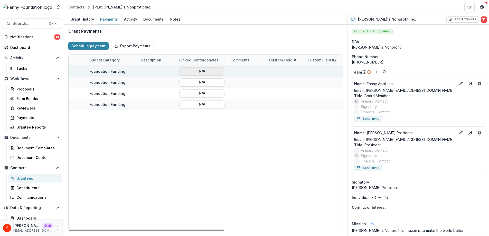
click at [206, 72] on button "N/A" at bounding box center [201, 71] width 45 height 8
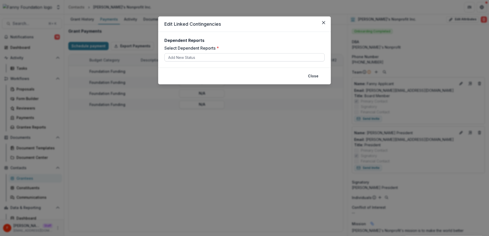
click at [225, 55] on div at bounding box center [244, 57] width 153 height 6
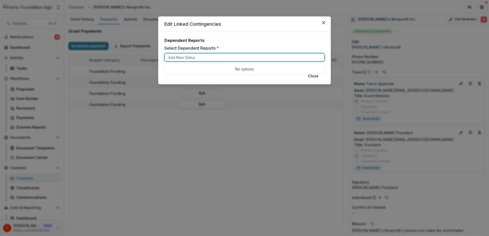
click at [243, 121] on div "Edit Linked Contingencies Dependent Reports Select Dependent Reports * Use Up a…" at bounding box center [244, 118] width 489 height 236
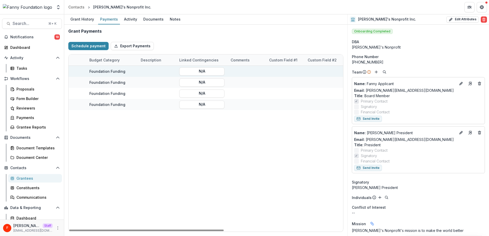
click at [283, 75] on div at bounding box center [285, 71] width 32 height 11
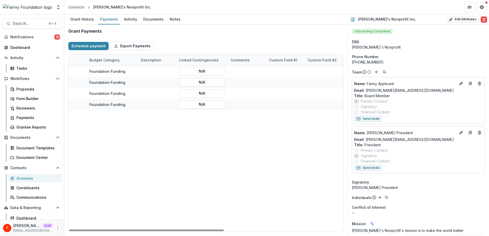
click at [284, 61] on div "Custom field #1" at bounding box center [283, 59] width 34 height 5
click at [284, 132] on div "**********" at bounding box center [101, 149] width 486 height 166
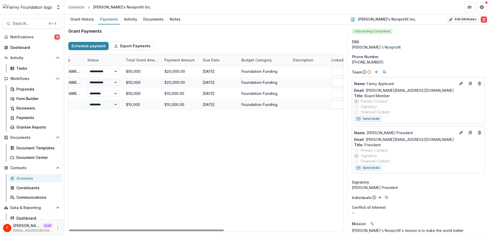
scroll to position [0, 0]
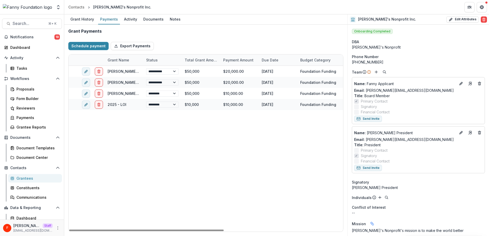
select select "****"
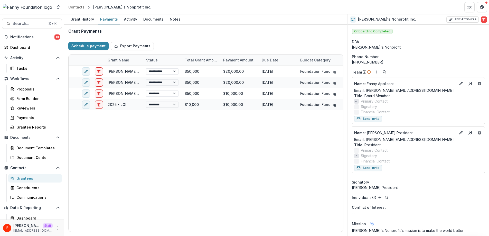
select select "****"
click at [56, 227] on icon "More" at bounding box center [58, 228] width 4 height 4
click at [71, 219] on link "User Settings" at bounding box center [90, 217] width 55 height 8
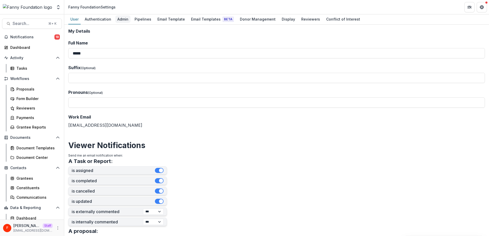
click at [122, 18] on div "Admin" at bounding box center [122, 18] width 15 height 7
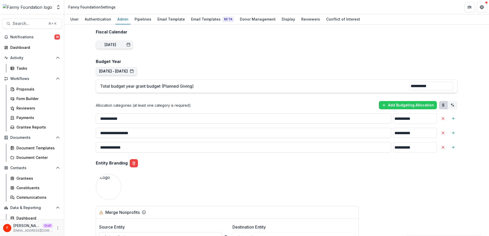
scroll to position [310, 0]
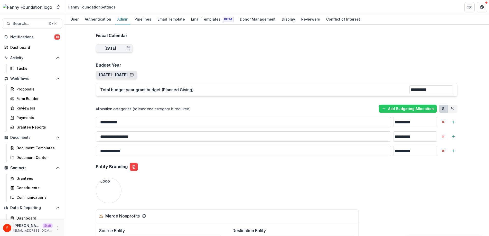
click at [127, 74] on button "Jan 1, 2025 - Dec 31, 2025" at bounding box center [116, 75] width 35 height 4
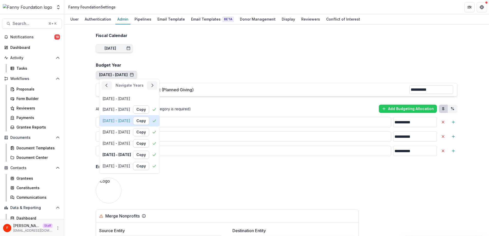
scroll to position [30, 0]
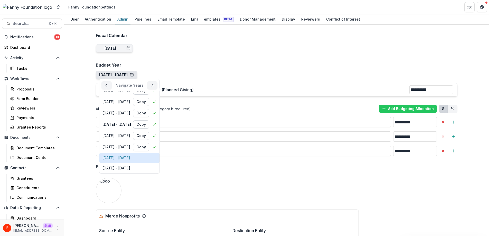
click at [149, 158] on div "Jan 1, 2028 - Dec 31, 2028" at bounding box center [130, 158] width 54 height 4
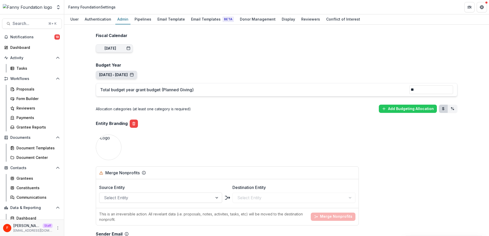
click at [134, 75] on button "Jan 1, 2028 - Dec 31, 2028" at bounding box center [116, 75] width 35 height 4
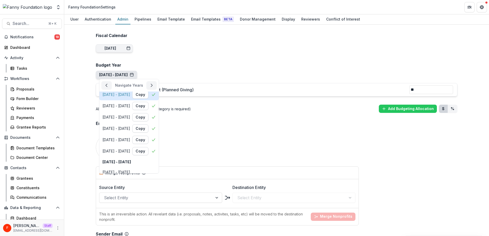
scroll to position [30, 0]
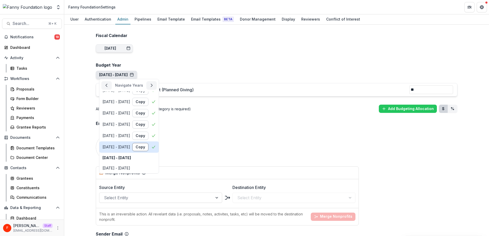
click at [149, 147] on button "Copy" at bounding box center [140, 147] width 16 height 8
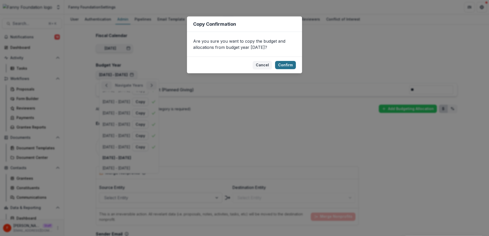
click at [284, 65] on button "Confirm" at bounding box center [285, 65] width 21 height 8
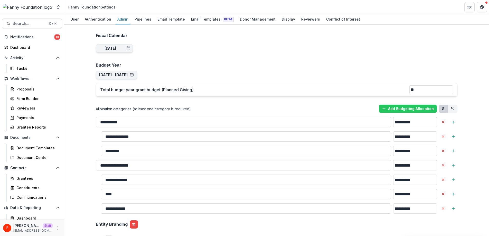
type input "**********"
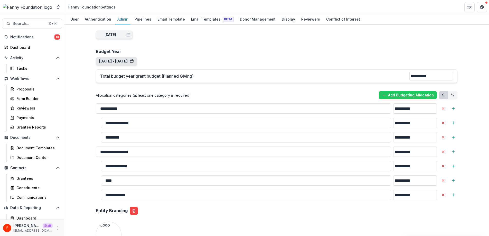
scroll to position [322, 0]
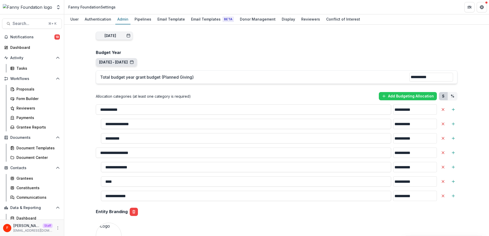
click at [122, 63] on button "Jan 1, 2028 - Dec 31, 2028" at bounding box center [116, 62] width 35 height 4
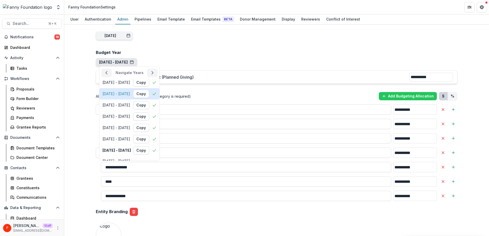
scroll to position [31, 0]
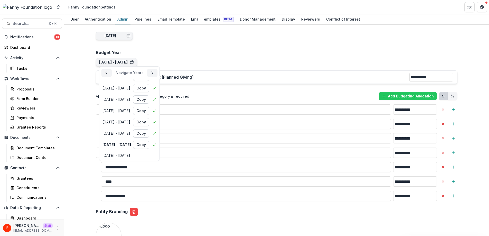
click at [206, 58] on div "**********" at bounding box center [277, 163] width 370 height 914
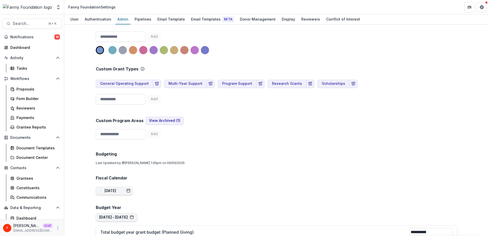
scroll to position [153, 0]
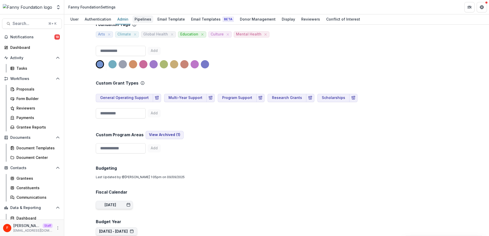
click at [146, 21] on div "Pipelines" at bounding box center [143, 18] width 21 height 7
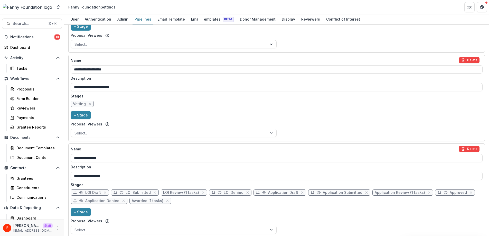
scroll to position [366, 0]
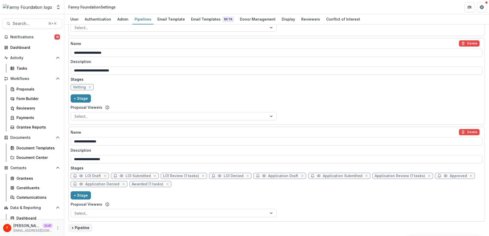
click at [386, 177] on span "Application Review (1 tasks)" at bounding box center [400, 176] width 50 height 4
select select "******"
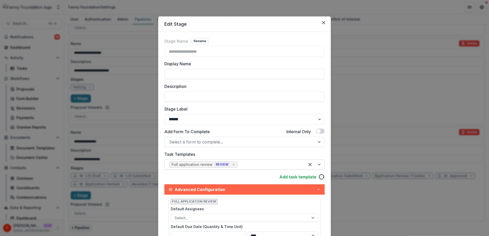
click at [245, 164] on div at bounding box center [270, 164] width 62 height 7
click at [368, 153] on div "**********" at bounding box center [244, 118] width 489 height 236
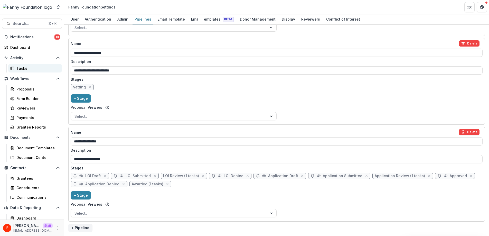
click at [28, 70] on div "Tasks" at bounding box center [36, 68] width 41 height 5
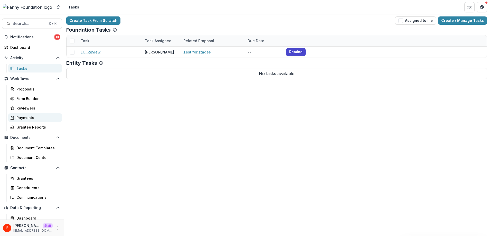
scroll to position [22, 0]
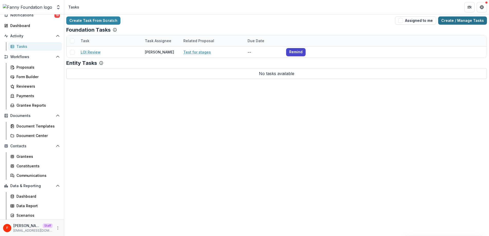
click at [460, 21] on link "Create / Manage Tasks" at bounding box center [463, 20] width 49 height 8
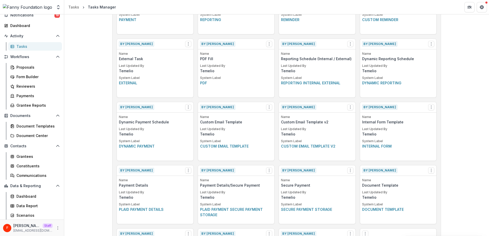
scroll to position [126, 0]
click at [188, 44] on icon "Options" at bounding box center [188, 45] width 4 height 4
click at [194, 63] on button "Make a Copy" at bounding box center [217, 64] width 63 height 8
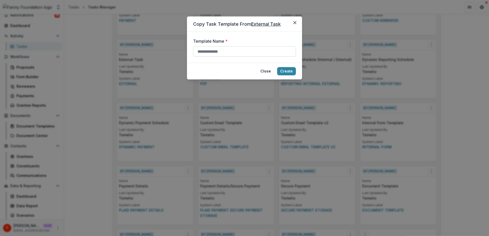
click at [240, 49] on input "Template Name *" at bounding box center [244, 51] width 103 height 10
type input "**********"
click at [287, 72] on button "Create" at bounding box center [286, 71] width 19 height 8
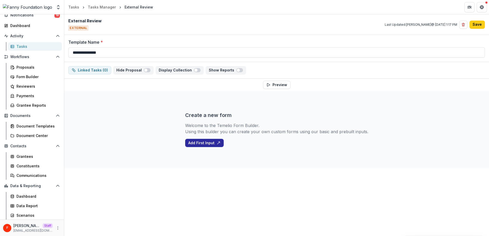
click at [201, 141] on button "Add First Input" at bounding box center [204, 143] width 39 height 8
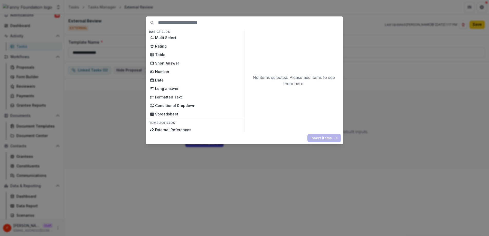
scroll to position [79, 0]
click at [180, 47] on p "Rating" at bounding box center [197, 45] width 85 height 5
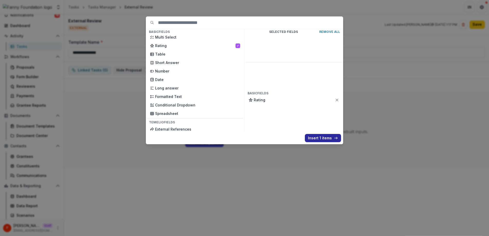
click at [317, 139] on button "Insert 1 items" at bounding box center [323, 138] width 36 height 8
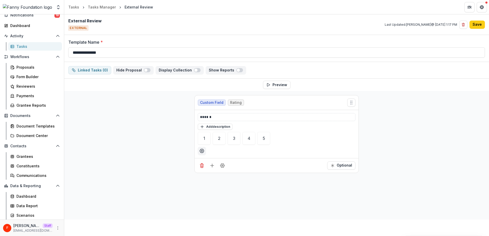
click at [227, 114] on div "******" at bounding box center [277, 117] width 158 height 8
click at [212, 166] on line "Add field" at bounding box center [212, 165] width 0 height 3
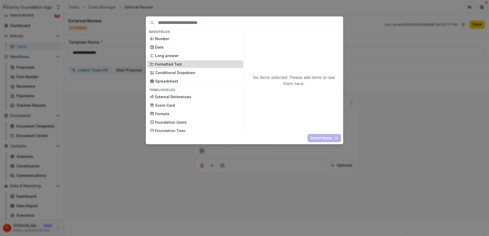
scroll to position [123, 0]
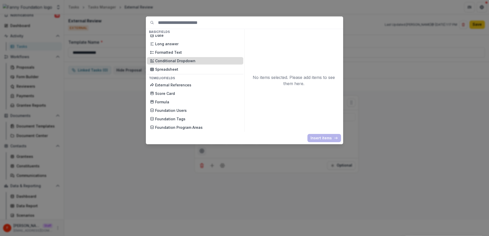
click at [188, 62] on p "Conditional Dropdown" at bounding box center [197, 60] width 85 height 5
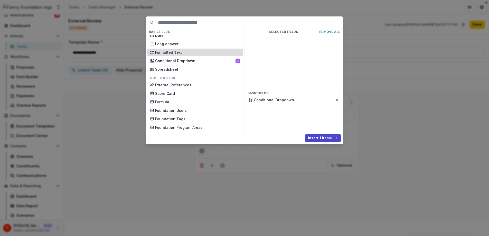
click at [189, 52] on p "Formatted Text" at bounding box center [197, 52] width 85 height 5
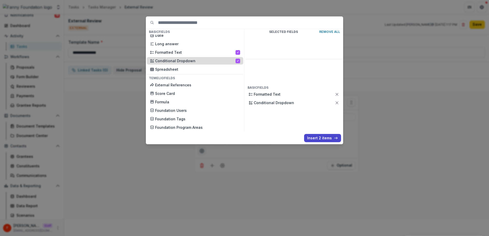
click at [213, 60] on p "Conditional Dropdown" at bounding box center [195, 60] width 80 height 5
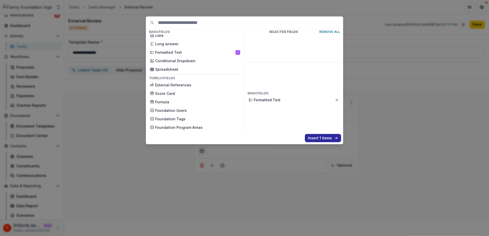
click at [317, 138] on button "Insert 1 items" at bounding box center [323, 138] width 36 height 8
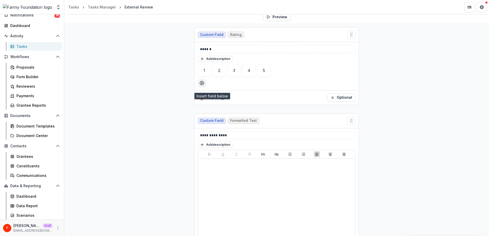
scroll to position [94, 0]
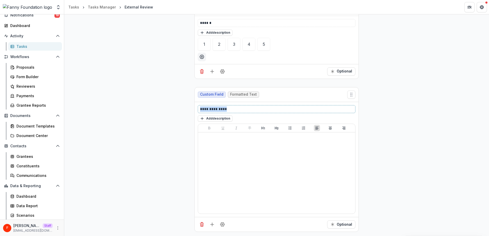
drag, startPoint x: 244, startPoint y: 107, endPoint x: 189, endPoint y: 109, distance: 55.3
click at [189, 109] on div "**********" at bounding box center [276, 116] width 425 height 239
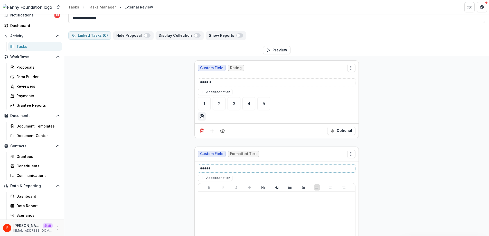
scroll to position [0, 0]
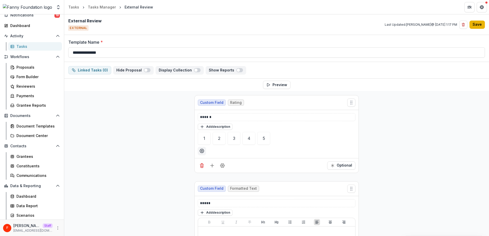
click at [479, 22] on button "Save" at bounding box center [477, 25] width 15 height 8
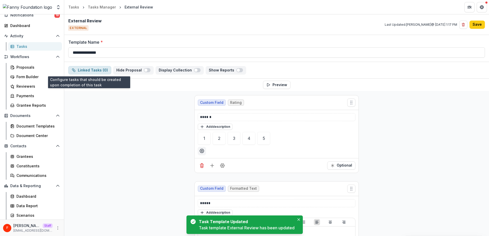
click at [93, 72] on button "Linked Tasks ( 0 )" at bounding box center [89, 70] width 43 height 8
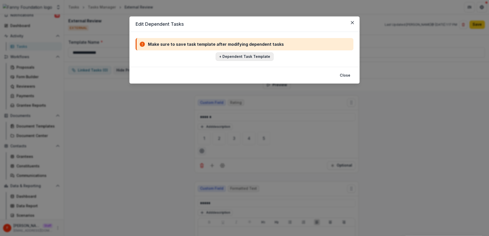
click at [245, 57] on button "+ Dependent Task Template" at bounding box center [245, 56] width 58 height 8
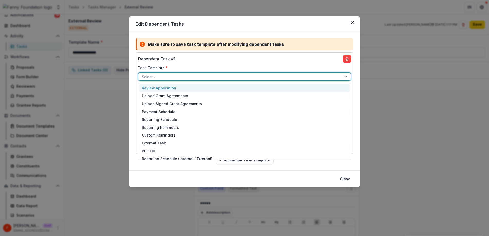
click at [222, 77] on div at bounding box center [240, 77] width 196 height 6
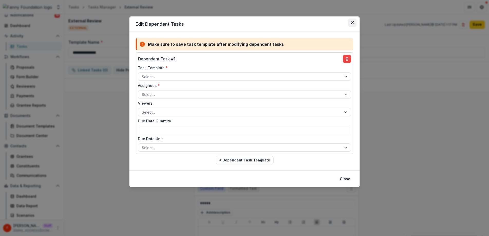
click at [352, 23] on icon "Close" at bounding box center [352, 22] width 3 height 3
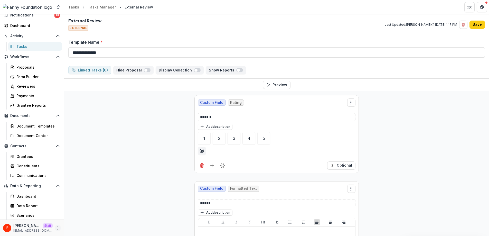
click at [56, 227] on icon "More" at bounding box center [58, 228] width 4 height 4
click at [90, 217] on link "User Settings" at bounding box center [90, 217] width 55 height 8
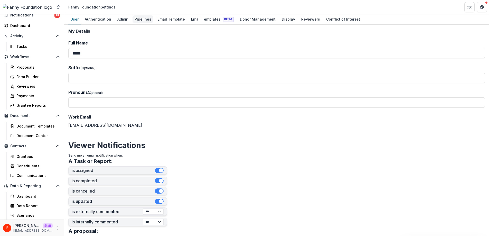
click at [142, 20] on div "Pipelines" at bounding box center [143, 18] width 21 height 7
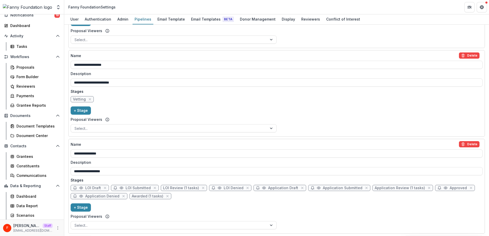
scroll to position [366, 0]
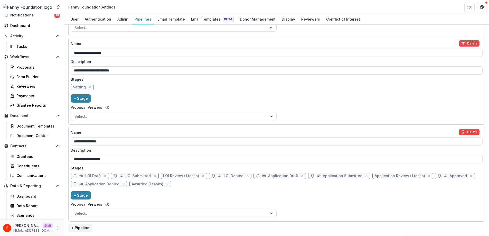
click at [385, 177] on span "Application Review (1 tasks)" at bounding box center [400, 176] width 50 height 4
select select "******"
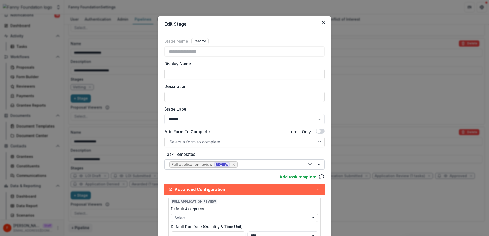
click at [271, 165] on div at bounding box center [270, 164] width 62 height 7
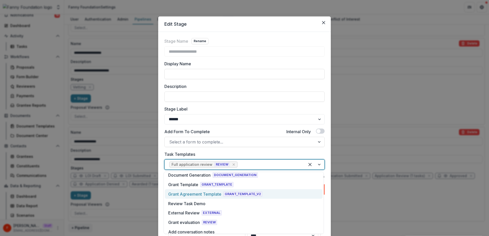
scroll to position [196, 0]
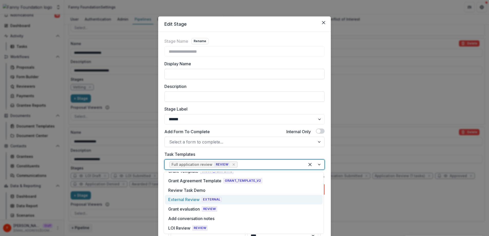
click at [189, 201] on div "External Review" at bounding box center [183, 199] width 31 height 6
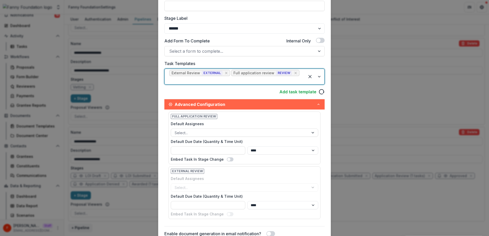
scroll to position [111, 0]
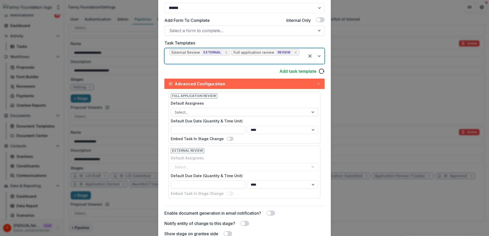
click at [223, 163] on div "Select..." at bounding box center [245, 167] width 148 height 8
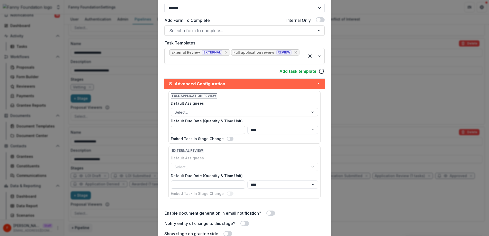
click at [183, 180] on input "Default Due Date (Quantity & Time Unit)" at bounding box center [208, 184] width 75 height 8
type input "**"
click at [281, 191] on div "Embed Task In Stage Change" at bounding box center [245, 193] width 148 height 5
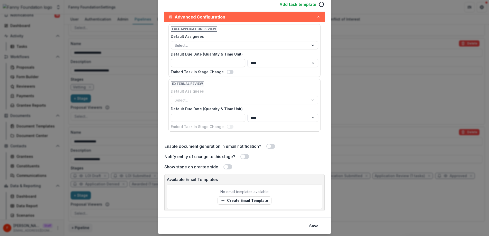
scroll to position [187, 0]
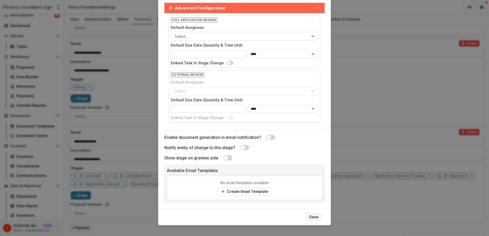
click at [315, 213] on button "Save" at bounding box center [313, 217] width 15 height 8
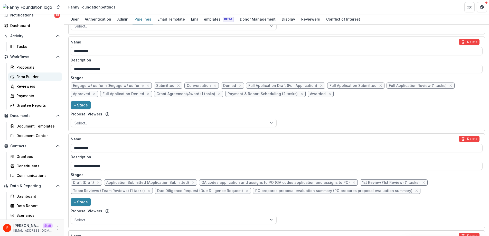
scroll to position [173, 0]
click at [32, 67] on div "Proposals" at bounding box center [36, 67] width 41 height 5
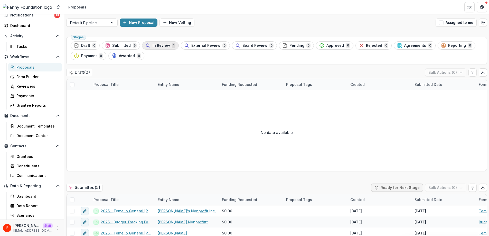
click at [160, 47] on span "In Review" at bounding box center [161, 45] width 17 height 4
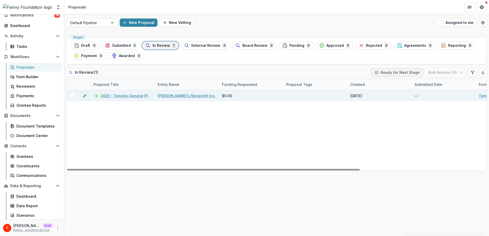
click at [135, 96] on link "2025 - Temelio General Grant Proposal" at bounding box center [126, 95] width 51 height 5
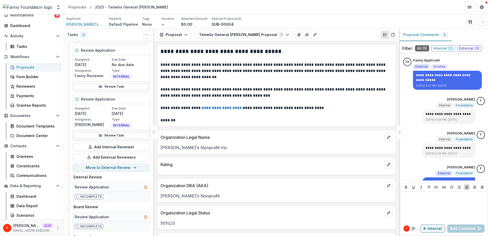
scroll to position [75, 0]
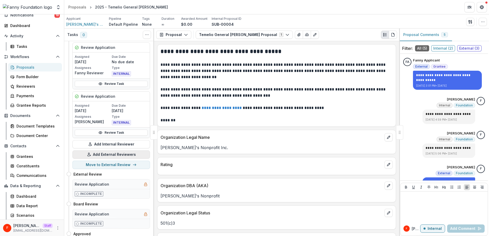
click at [123, 155] on button "Add External Reviewers" at bounding box center [111, 154] width 78 height 8
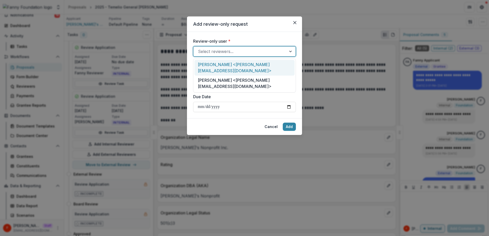
click at [227, 53] on div at bounding box center [240, 51] width 84 height 7
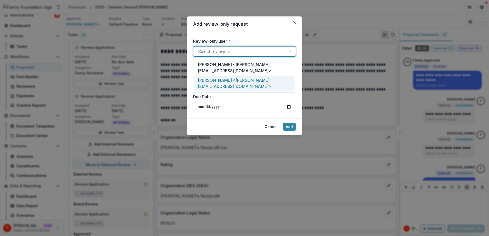
click at [217, 79] on div "Fanny Reviewer <fanny+reviewer@trytemelio.com>" at bounding box center [245, 84] width 100 height 16
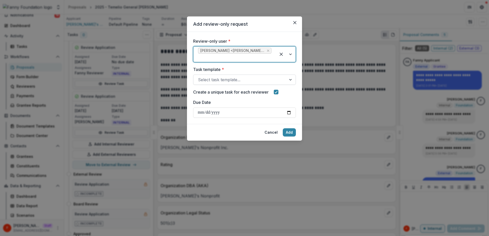
click at [223, 80] on div at bounding box center [240, 79] width 84 height 7
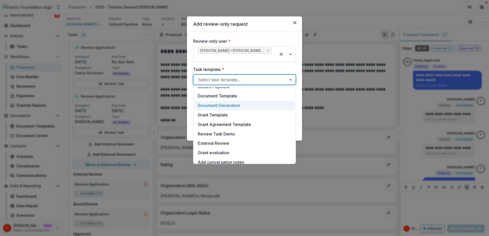
scroll to position [178, 0]
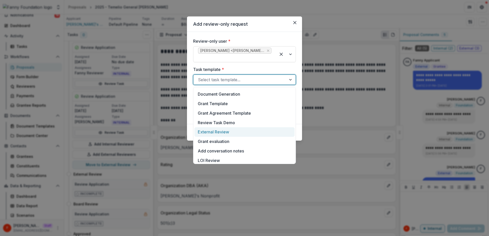
click at [224, 132] on div "External Review" at bounding box center [245, 132] width 100 height 10
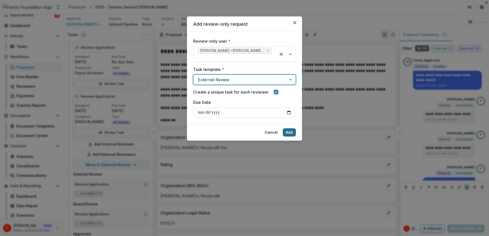
click at [288, 132] on button "Add" at bounding box center [289, 132] width 13 height 8
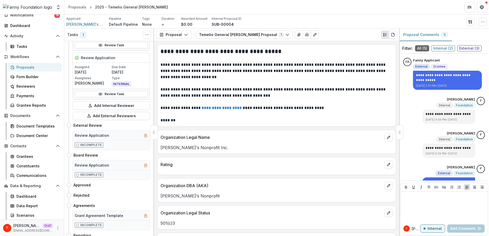
scroll to position [163, 0]
click at [56, 228] on icon "More" at bounding box center [58, 228] width 4 height 4
click at [86, 216] on link "User Settings" at bounding box center [90, 217] width 55 height 8
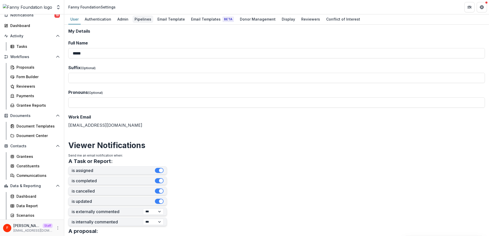
click at [144, 19] on div "Pipelines" at bounding box center [143, 18] width 21 height 7
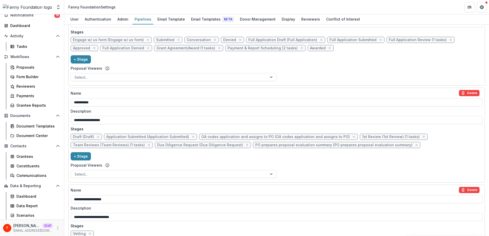
scroll to position [366, 0]
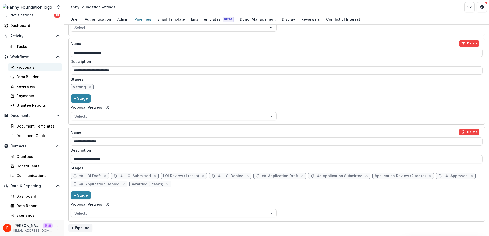
click at [26, 69] on div "Proposals" at bounding box center [36, 67] width 41 height 5
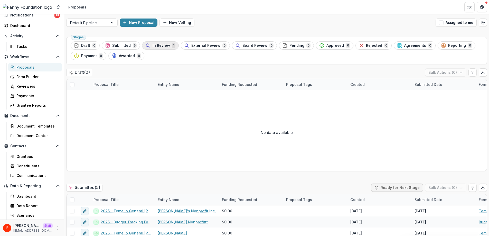
click at [163, 45] on span "In Review" at bounding box center [161, 45] width 17 height 4
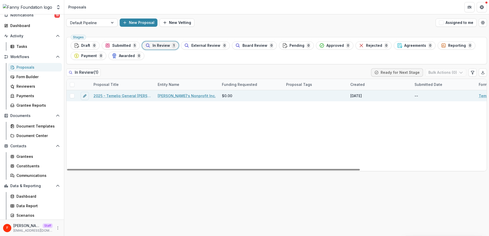
click at [132, 96] on link "2025 - Temelio General Grant Proposal" at bounding box center [123, 95] width 58 height 5
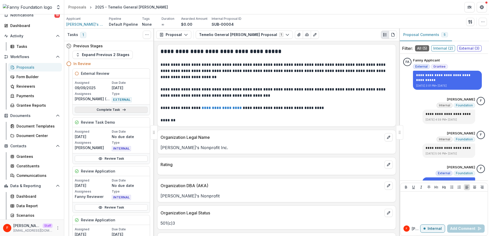
click at [127, 111] on link "Complete Task" at bounding box center [111, 110] width 73 height 6
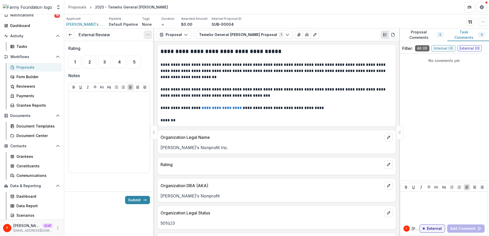
click at [147, 35] on icon "Options" at bounding box center [148, 35] width 4 height 4
click at [127, 56] on button "Cancel Task" at bounding box center [123, 57] width 55 height 8
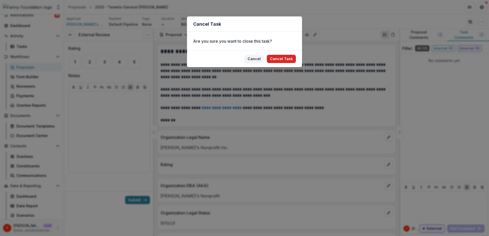
click at [281, 57] on button "Cancel Task" at bounding box center [281, 59] width 29 height 8
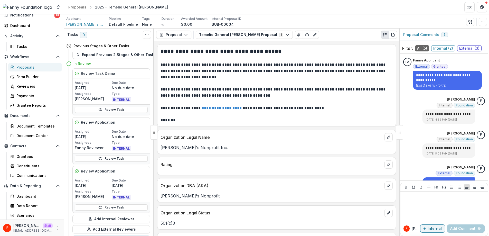
click at [30, 65] on div "Proposals" at bounding box center [36, 67] width 41 height 5
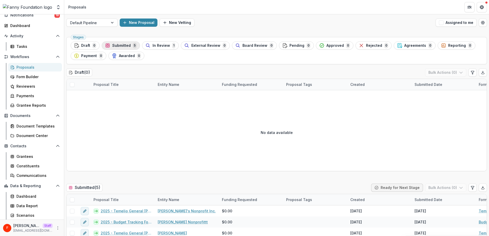
click at [113, 46] on span "Submitted" at bounding box center [121, 45] width 19 height 4
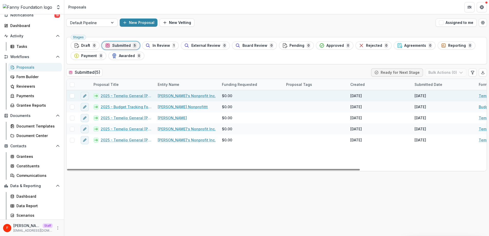
click at [126, 95] on link "2025 - Temelio General Grant Proposal" at bounding box center [126, 95] width 51 height 5
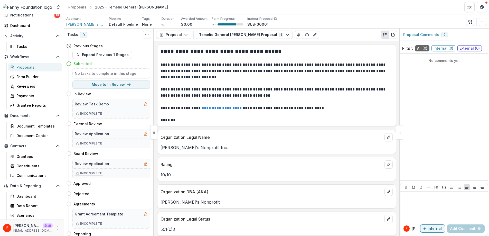
click at [33, 66] on div "Proposals" at bounding box center [36, 67] width 41 height 5
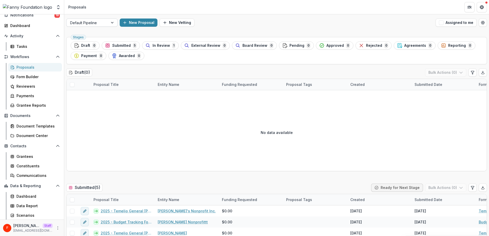
click at [107, 21] on div "Default Pipeline" at bounding box center [88, 22] width 42 height 7
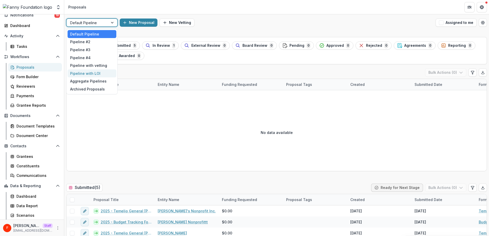
click at [103, 75] on div "Pipeline with LOI" at bounding box center [92, 73] width 49 height 8
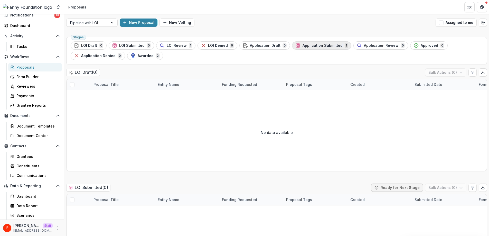
click at [318, 45] on span "Application Submitted" at bounding box center [323, 45] width 40 height 4
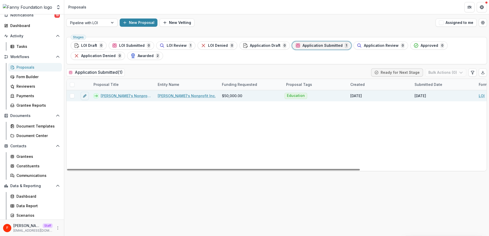
click at [129, 95] on link "Fanny's Nonprofit Inc. - 2025 - LOI" at bounding box center [126, 95] width 51 height 5
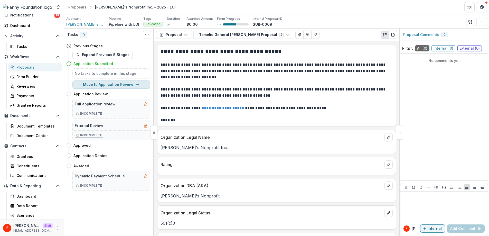
click at [113, 85] on button "Move to Application Review" at bounding box center [111, 84] width 78 height 8
select select "**********"
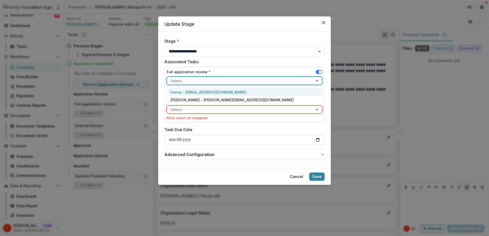
click at [211, 81] on div at bounding box center [240, 81] width 139 height 6
click at [210, 92] on div "Fanny - fanny@trytemelio.com" at bounding box center [244, 92] width 153 height 8
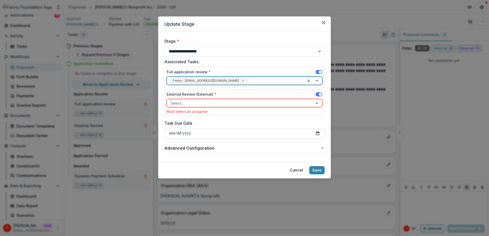
click at [203, 105] on div at bounding box center [240, 103] width 139 height 6
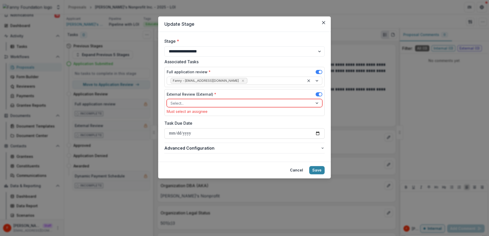
click at [224, 93] on div "External Review (External) *" at bounding box center [245, 95] width 156 height 7
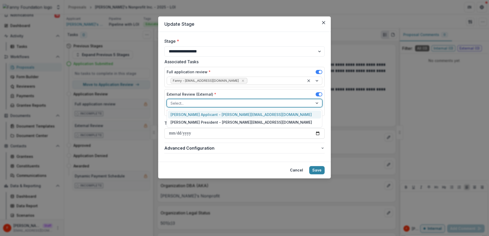
click at [220, 103] on div at bounding box center [240, 103] width 139 height 6
click at [221, 124] on div "Fanny President - fanny+president@trytemelio.com" at bounding box center [244, 123] width 153 height 8
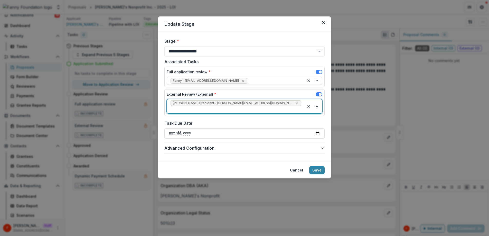
click at [242, 81] on icon "Remove Fanny - fanny@trytemelio.com" at bounding box center [243, 81] width 2 height 2
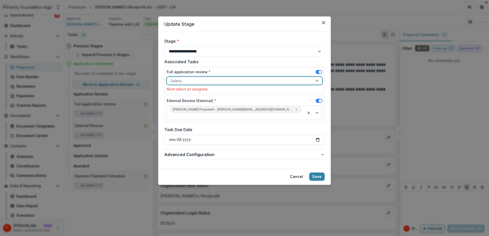
click at [222, 80] on div at bounding box center [240, 81] width 139 height 6
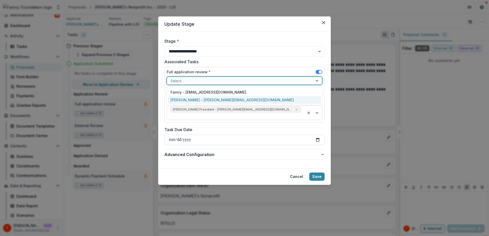
click at [217, 97] on div "Fanny Reviewer - fanny+reviewer@trytemelio.com" at bounding box center [244, 100] width 153 height 8
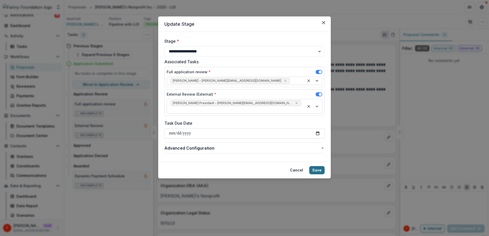
click at [315, 166] on button "Save" at bounding box center [317, 170] width 15 height 8
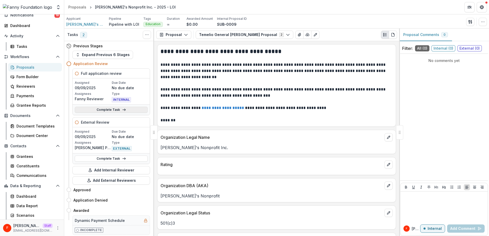
click at [125, 110] on icon at bounding box center [124, 110] width 4 height 4
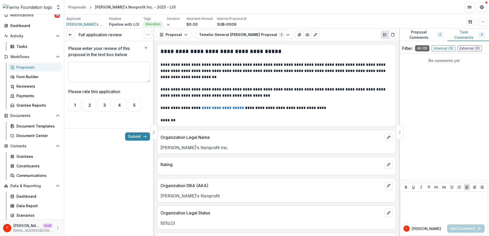
click at [86, 71] on textarea "Please enter your review of this proposal in the text box below *" at bounding box center [109, 72] width 82 height 21
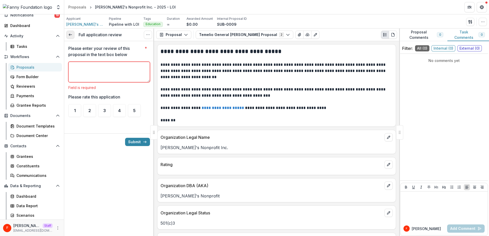
click at [72, 35] on link at bounding box center [70, 35] width 8 height 8
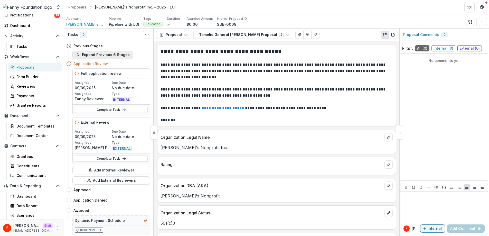
click at [102, 56] on button "Expand Previous 6 Stages" at bounding box center [102, 55] width 61 height 8
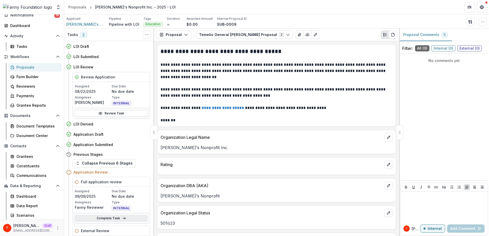
click at [108, 218] on link "Complete Task" at bounding box center [111, 218] width 73 height 6
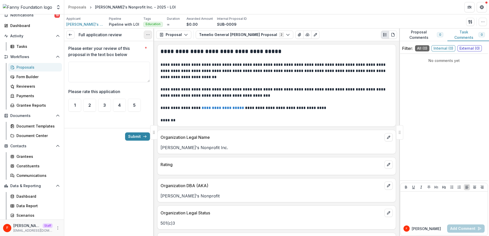
click at [149, 36] on icon "Options" at bounding box center [148, 35] width 4 height 4
click at [144, 58] on button "Cancel Task" at bounding box center [123, 57] width 55 height 8
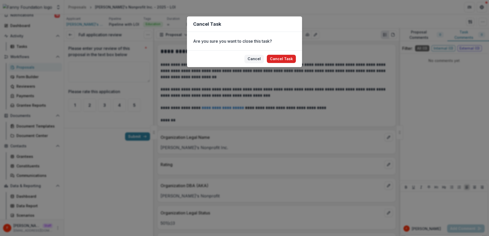
click at [288, 58] on button "Cancel Task" at bounding box center [281, 59] width 29 height 8
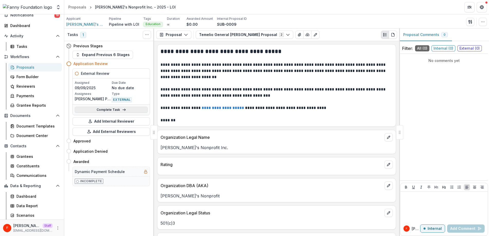
click at [124, 110] on icon at bounding box center [124, 110] width 4 height 4
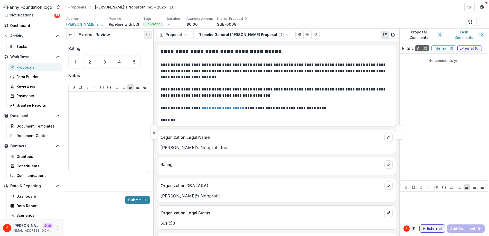
click at [148, 36] on icon "Options" at bounding box center [148, 35] width 4 height 4
click at [145, 57] on button "Cancel Task" at bounding box center [123, 57] width 55 height 8
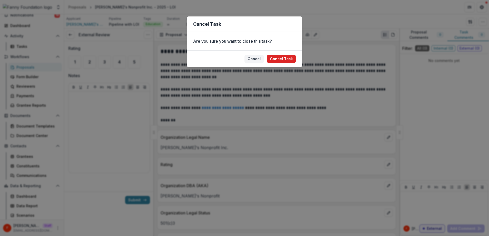
click at [275, 60] on button "Cancel Task" at bounding box center [281, 59] width 29 height 8
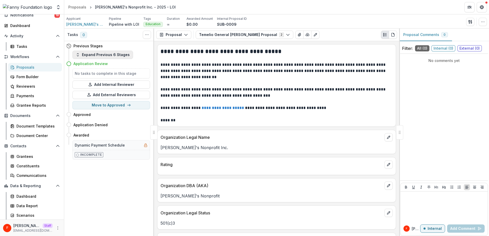
click at [120, 58] on button "Expand Previous 6 Stages" at bounding box center [102, 55] width 61 height 8
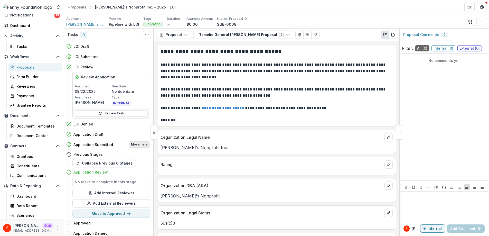
click at [140, 145] on button "Move here" at bounding box center [139, 144] width 21 height 6
select select "**********"
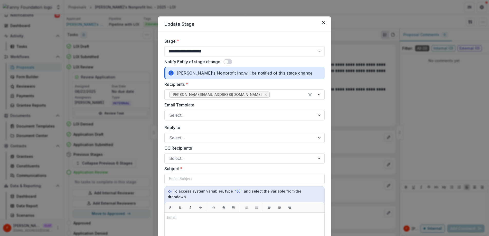
click at [228, 61] on span at bounding box center [228, 61] width 9 height 5
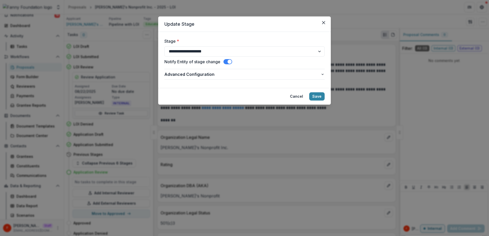
click at [229, 61] on span at bounding box center [230, 62] width 4 height 4
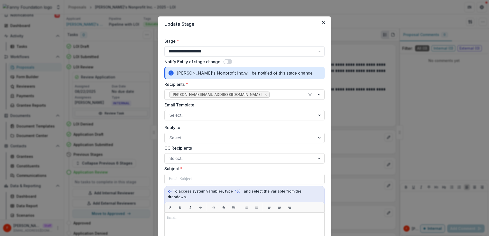
click at [227, 61] on span at bounding box center [226, 62] width 4 height 4
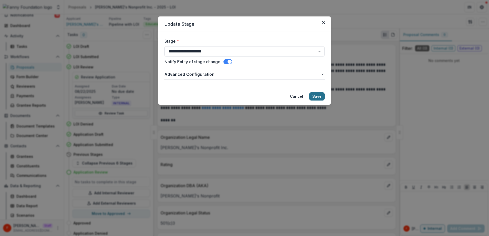
click at [322, 97] on button "Save" at bounding box center [317, 96] width 15 height 8
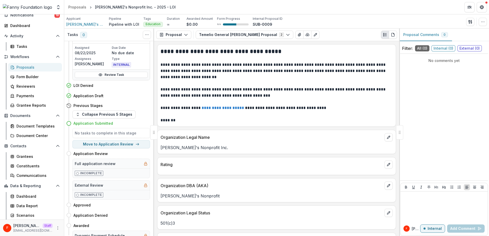
scroll to position [53, 0]
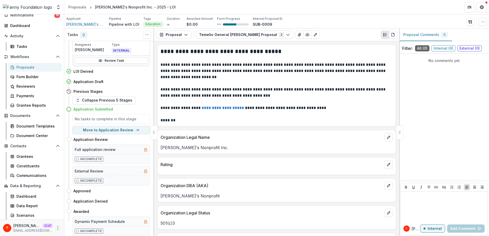
click at [56, 225] on button "More" at bounding box center [58, 228] width 6 height 6
click at [83, 215] on link "User Settings" at bounding box center [90, 217] width 55 height 8
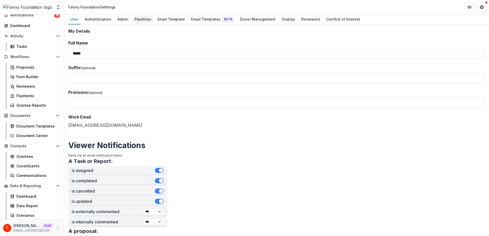
click at [139, 19] on div "Pipelines" at bounding box center [143, 18] width 21 height 7
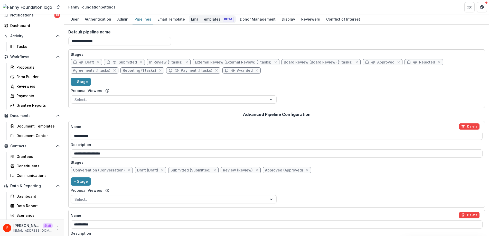
click at [196, 20] on div "Email Templates Beta" at bounding box center [212, 18] width 47 height 7
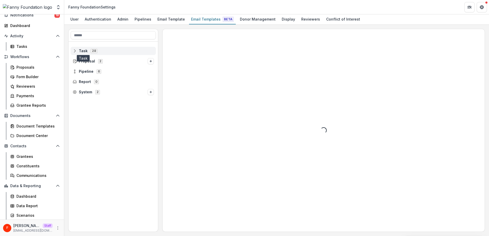
click at [80, 50] on span "Task" at bounding box center [83, 51] width 9 height 4
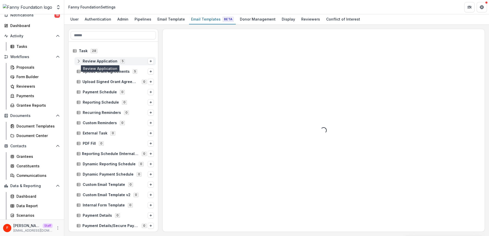
click at [102, 61] on span "Review Application" at bounding box center [100, 61] width 35 height 4
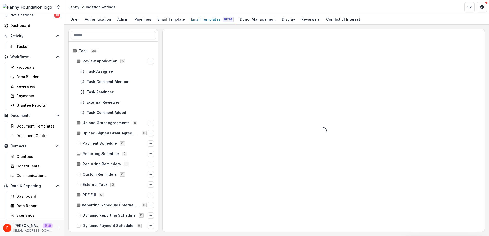
scroll to position [22, 0]
click at [102, 71] on span "Task Assignee" at bounding box center [120, 71] width 67 height 4
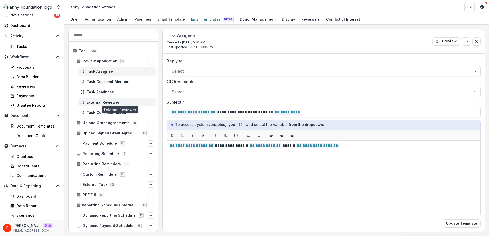
click at [132, 104] on span "External Reviewer" at bounding box center [120, 102] width 67 height 4
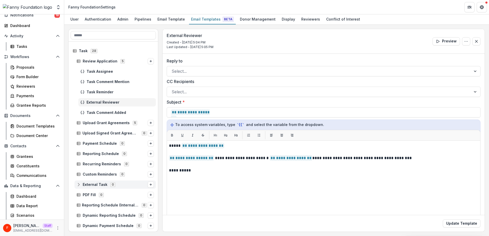
click at [103, 185] on span "External Task" at bounding box center [95, 185] width 25 height 4
click at [120, 71] on span "Task Assignee" at bounding box center [120, 71] width 67 height 4
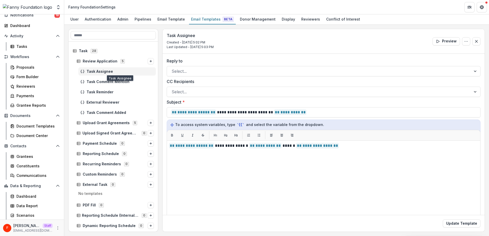
scroll to position [0, 0]
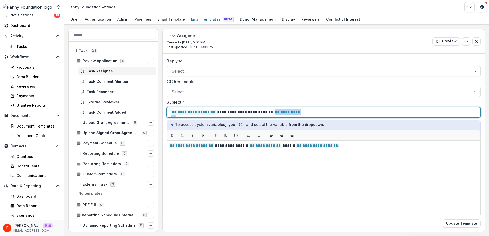
drag, startPoint x: 320, startPoint y: 113, endPoint x: 173, endPoint y: 115, distance: 146.6
click at [173, 115] on div "**********" at bounding box center [323, 112] width 305 height 10
click at [237, 114] on p "**********" at bounding box center [236, 112] width 131 height 6
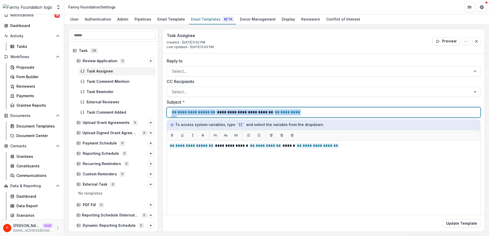
copy p "**********"
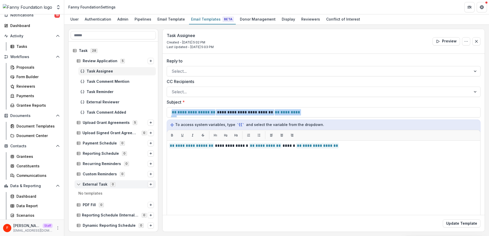
click at [149, 185] on icon "Options" at bounding box center [150, 184] width 3 height 3
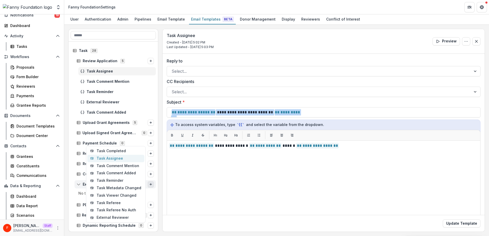
click at [121, 159] on button "Task Assignee" at bounding box center [115, 158] width 57 height 7
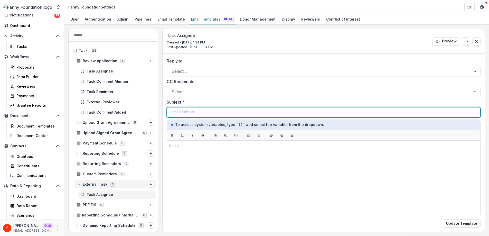
click at [214, 111] on div at bounding box center [323, 112] width 305 height 10
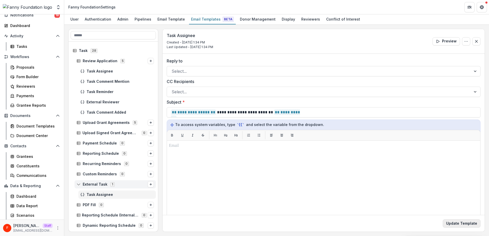
click at [450, 223] on button "Update Template" at bounding box center [462, 223] width 38 height 8
click at [105, 69] on span "Task Assignee" at bounding box center [120, 71] width 67 height 4
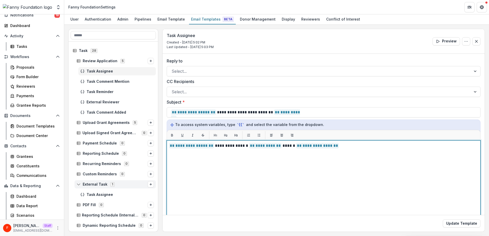
click at [234, 146] on p "**********" at bounding box center [323, 146] width 308 height 6
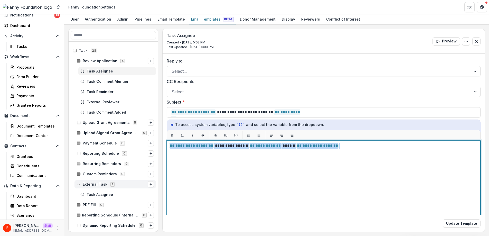
click at [234, 146] on p "**********" at bounding box center [323, 146] width 308 height 6
copy p "**********"
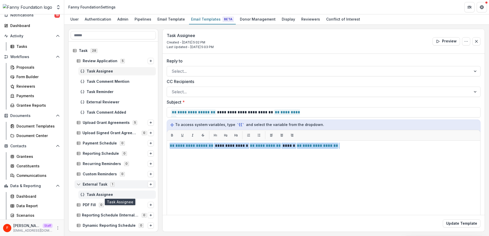
click at [120, 195] on span "Task Assignee" at bounding box center [120, 195] width 67 height 4
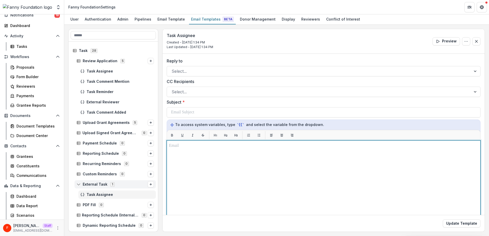
click at [207, 169] on div at bounding box center [324, 205] width 310 height 124
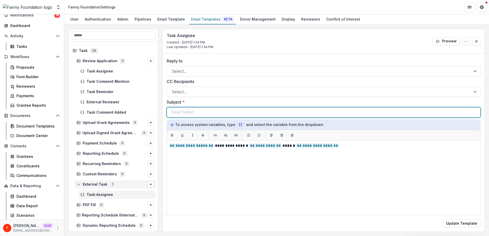
click at [225, 113] on div at bounding box center [323, 112] width 305 height 10
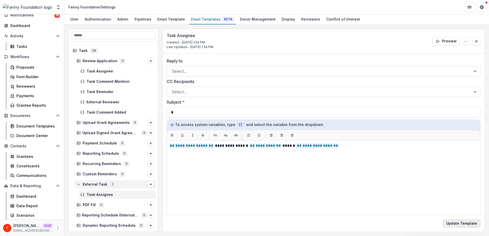
click at [460, 223] on button "Update Template" at bounding box center [462, 223] width 38 height 8
click at [461, 222] on button "Update Template" at bounding box center [462, 223] width 38 height 8
click at [98, 68] on div "Task Assignee" at bounding box center [117, 71] width 78 height 8
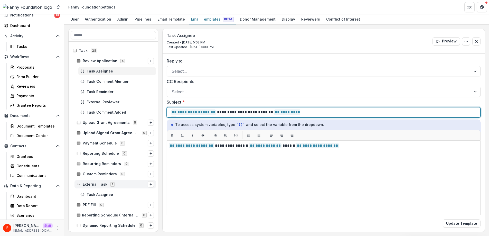
click at [230, 113] on p "**********" at bounding box center [236, 112] width 131 height 6
copy p "**********"
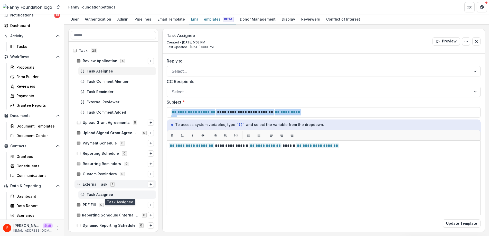
click at [105, 195] on span "Task Assignee" at bounding box center [120, 195] width 67 height 4
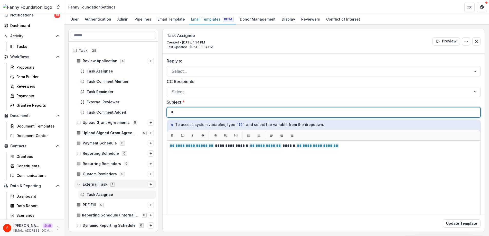
click at [233, 113] on div "*" at bounding box center [323, 112] width 305 height 10
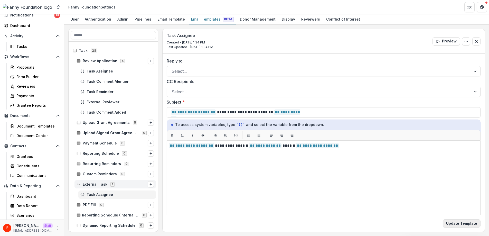
click at [464, 222] on button "Update Template" at bounding box center [462, 223] width 38 height 8
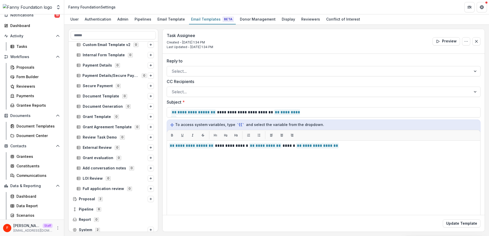
scroll to position [212, 0]
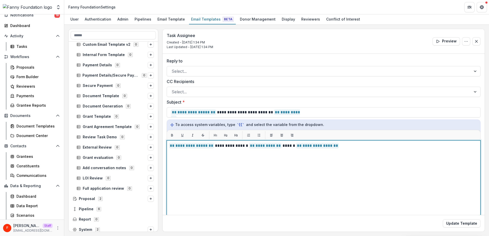
click at [232, 145] on p "**********" at bounding box center [323, 146] width 308 height 6
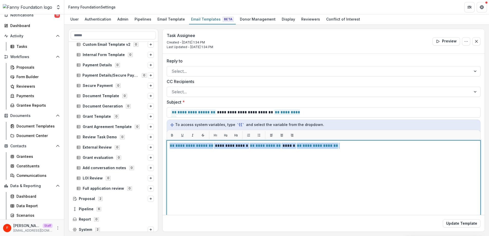
click at [232, 145] on p "**********" at bounding box center [323, 146] width 308 height 6
copy p "**********"
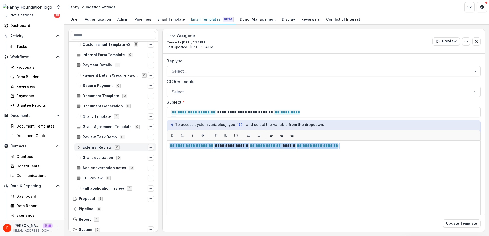
click at [150, 147] on line "Options" at bounding box center [151, 147] width 2 height 0
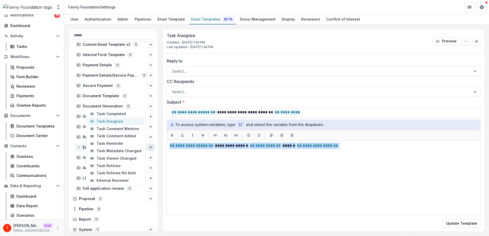
click at [122, 121] on button "Task Assignee" at bounding box center [115, 121] width 57 height 7
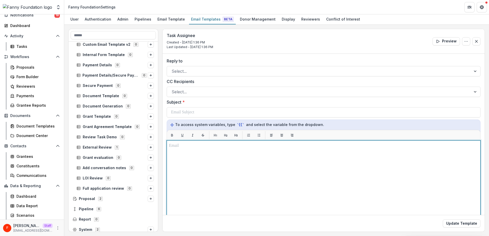
click at [214, 151] on div at bounding box center [324, 205] width 310 height 124
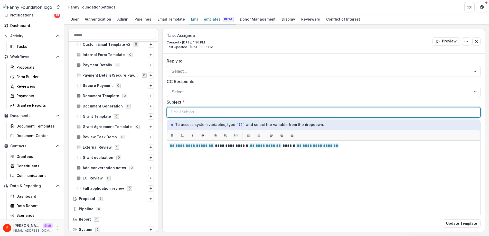
click at [182, 113] on p at bounding box center [182, 112] width 23 height 6
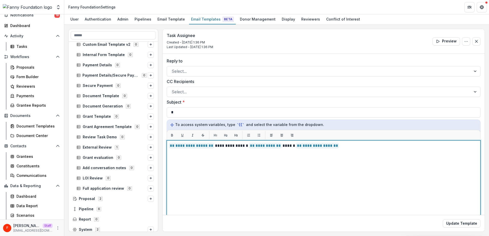
click at [278, 167] on div "**********" at bounding box center [324, 205] width 310 height 124
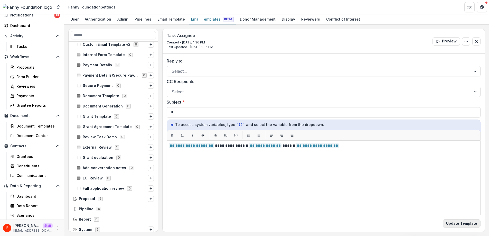
click at [455, 223] on button "Update Template" at bounding box center [462, 223] width 38 height 8
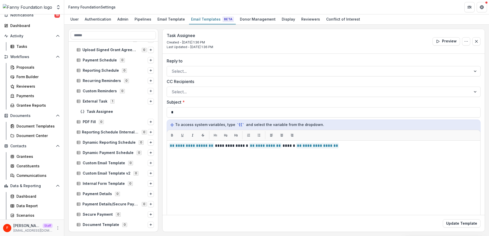
scroll to position [65, 0]
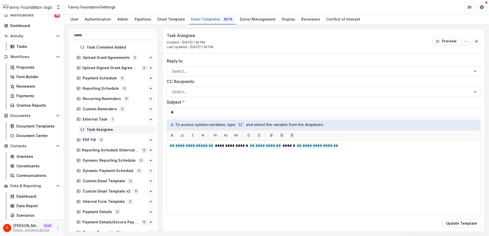
click at [112, 128] on span "Task Assignee" at bounding box center [120, 130] width 67 height 4
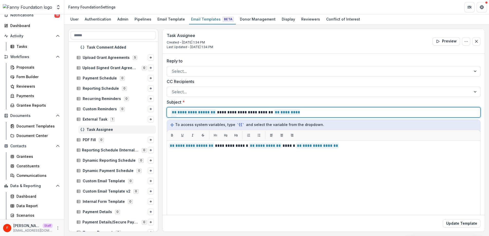
click at [242, 113] on p "**********" at bounding box center [236, 112] width 131 height 6
copy p "**********"
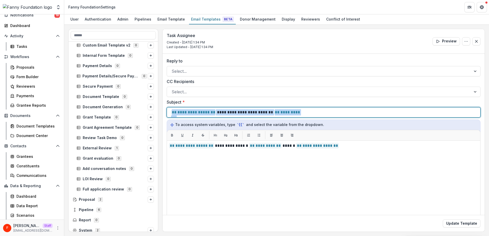
scroll to position [215, 0]
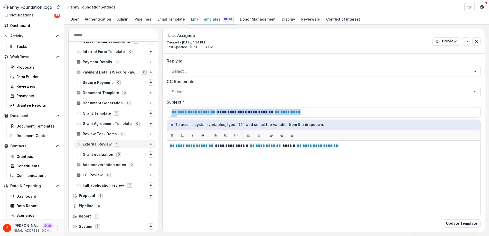
click at [149, 144] on icon "Options" at bounding box center [150, 144] width 3 height 3
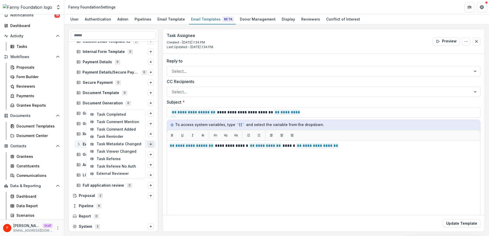
click at [81, 144] on span "External Review 1" at bounding box center [112, 144] width 71 height 4
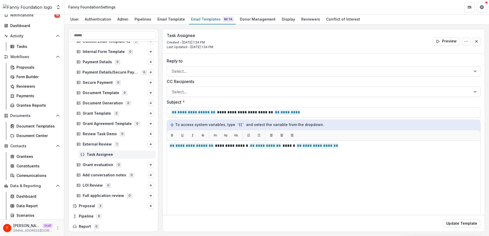
click at [98, 153] on span "Task Assignee" at bounding box center [120, 154] width 67 height 4
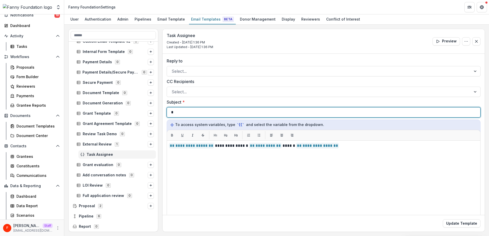
click at [204, 112] on div "*" at bounding box center [323, 112] width 305 height 10
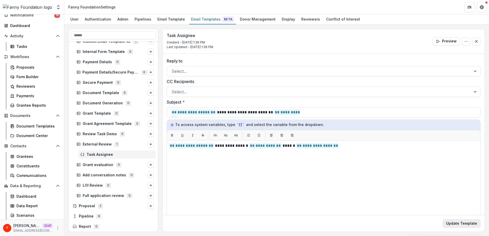
click at [455, 225] on button "Update Template" at bounding box center [462, 223] width 38 height 8
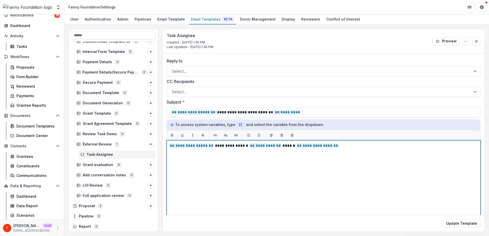
click at [233, 147] on p "**********" at bounding box center [323, 146] width 308 height 6
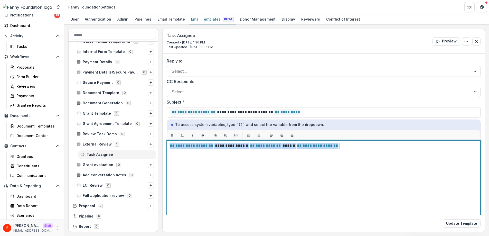
click at [233, 147] on p "**********" at bounding box center [323, 146] width 308 height 6
copy p "**********"
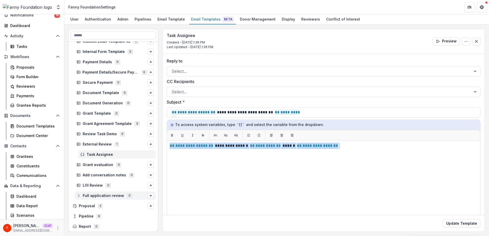
click at [149, 196] on icon "Options" at bounding box center [150, 195] width 3 height 3
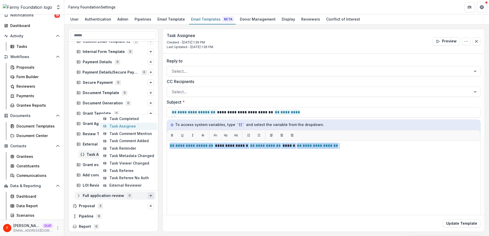
click at [125, 126] on button "Task Assignee" at bounding box center [128, 126] width 57 height 7
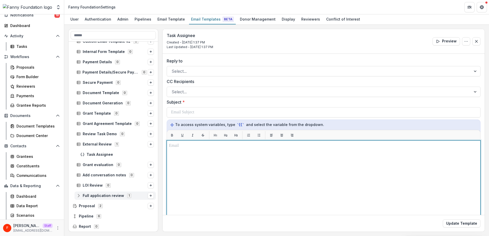
click at [202, 155] on div at bounding box center [324, 205] width 310 height 124
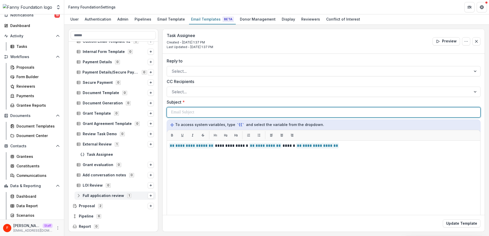
click at [185, 114] on p at bounding box center [182, 112] width 23 height 6
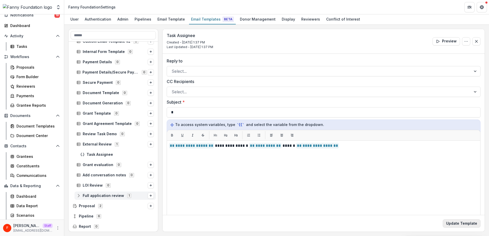
click at [456, 224] on button "Update Template" at bounding box center [462, 223] width 38 height 8
click at [113, 153] on span "Task Assignee" at bounding box center [120, 154] width 67 height 4
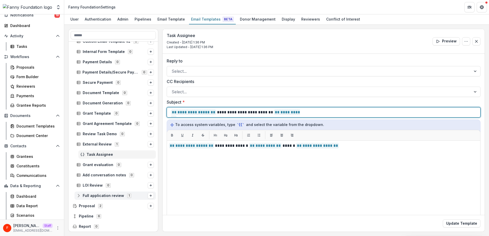
click at [242, 112] on p "**********" at bounding box center [236, 112] width 131 height 6
copy p "**********"
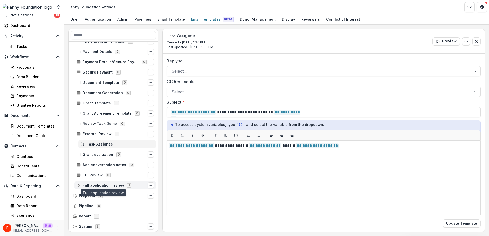
click at [108, 185] on span "Full application review" at bounding box center [103, 185] width 41 height 4
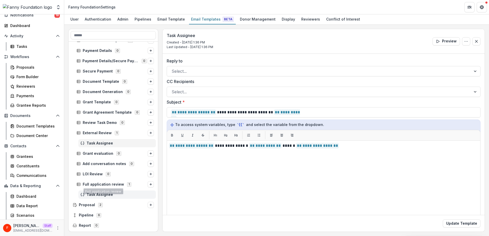
click at [105, 192] on div "Task Assignee" at bounding box center [117, 194] width 78 height 8
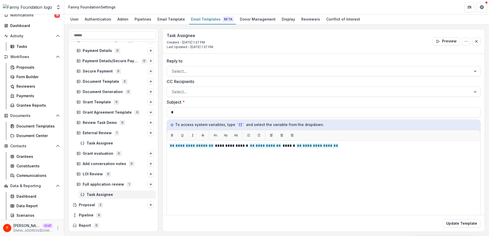
scroll to position [228, 0]
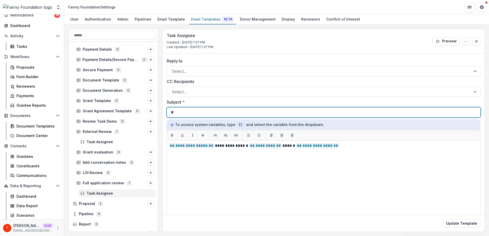
click at [211, 114] on div "*" at bounding box center [323, 112] width 305 height 10
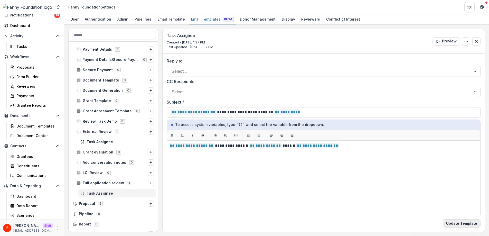
click at [449, 222] on button "Update Template" at bounding box center [462, 223] width 38 height 8
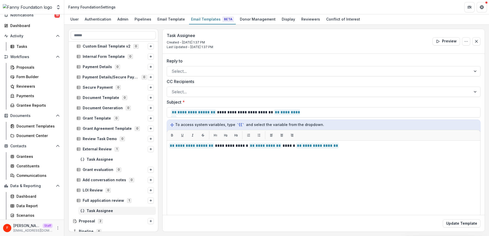
scroll to position [236, 0]
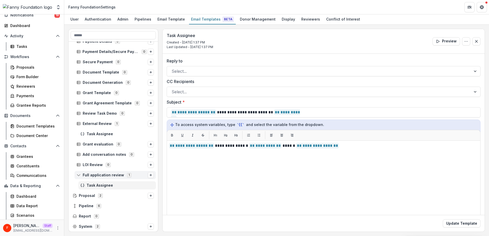
click at [150, 174] on icon "Options" at bounding box center [150, 175] width 3 height 3
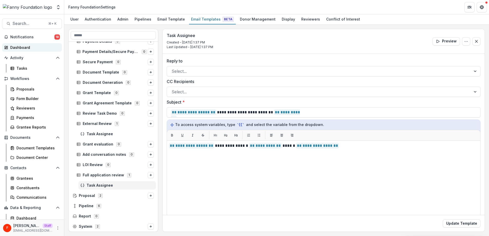
click at [29, 45] on div "Dashboard" at bounding box center [34, 47] width 48 height 5
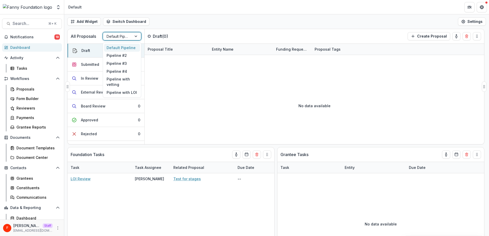
click at [128, 37] on div "Default Pipeline" at bounding box center [117, 36] width 29 height 7
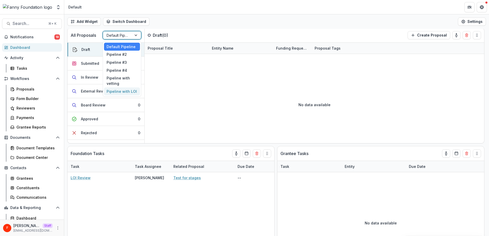
click at [126, 92] on div "Pipeline with LOI" at bounding box center [122, 91] width 36 height 8
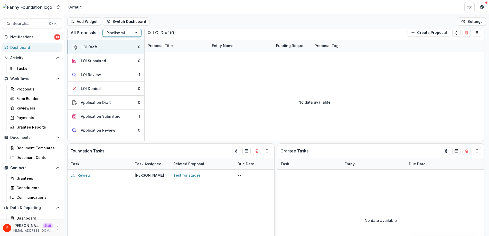
scroll to position [4, 0]
click at [116, 115] on div "Application Submitted" at bounding box center [101, 115] width 40 height 5
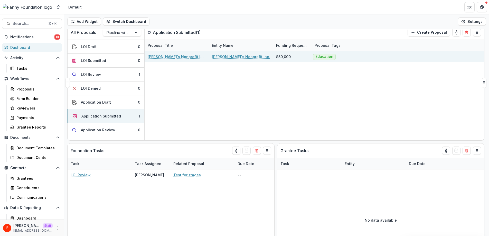
click at [173, 56] on link "Fanny's Nonprofit Inc. - 2025 - LOI" at bounding box center [177, 56] width 58 height 5
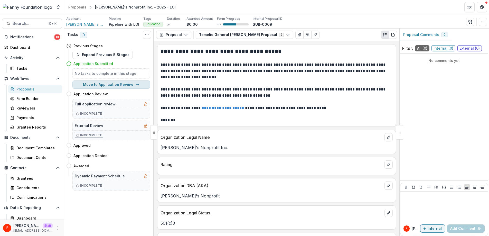
click at [141, 84] on button "Move to Application Review" at bounding box center [111, 84] width 78 height 8
select select "**********"
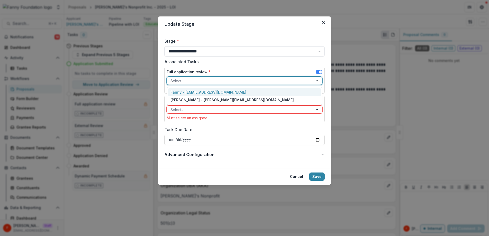
click at [211, 79] on div at bounding box center [240, 81] width 139 height 6
click at [207, 100] on div "Fanny Reviewer - fanny+reviewer@trytemelio.com" at bounding box center [244, 100] width 153 height 8
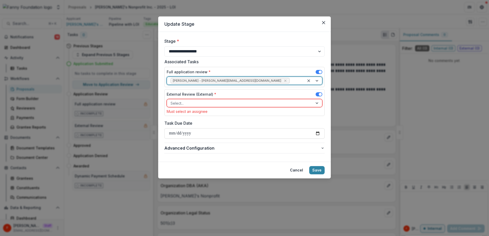
click at [206, 103] on div at bounding box center [240, 103] width 139 height 6
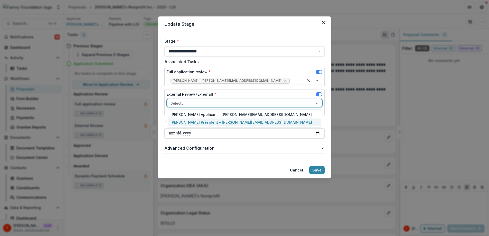
click at [215, 122] on div "Fanny President - fanny+president@trytemelio.com" at bounding box center [244, 123] width 153 height 8
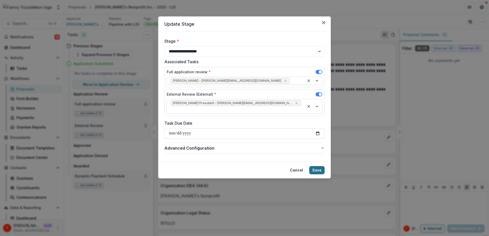
click at [317, 166] on button "Save" at bounding box center [317, 170] width 15 height 8
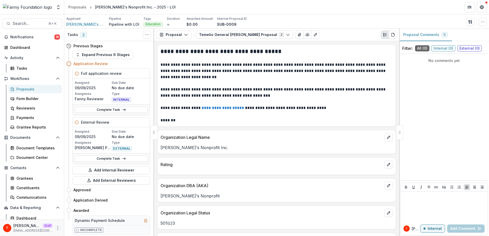
click at [56, 228] on icon "More" at bounding box center [58, 228] width 4 height 4
click at [84, 218] on link "User Settings" at bounding box center [90, 217] width 55 height 8
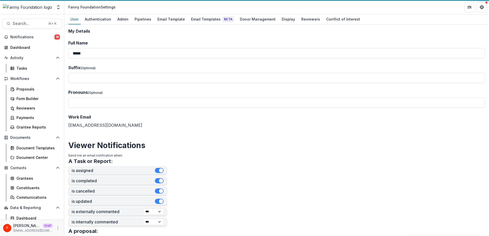
scroll to position [0, 0]
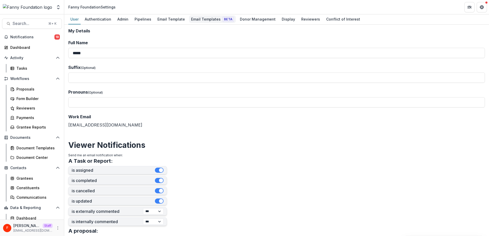
click at [196, 20] on div "Email Templates Beta" at bounding box center [212, 18] width 47 height 7
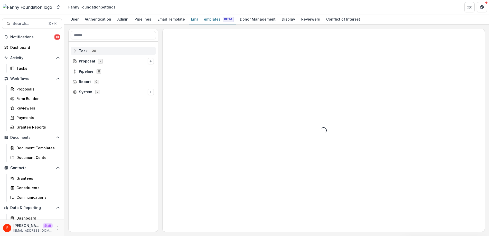
click at [88, 52] on span "Task 28" at bounding box center [113, 51] width 81 height 4
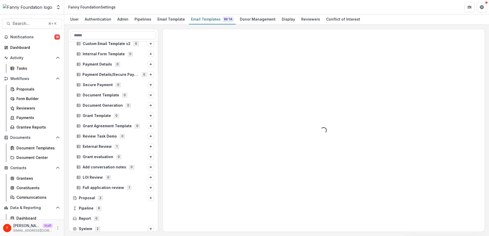
scroll to position [153, 0]
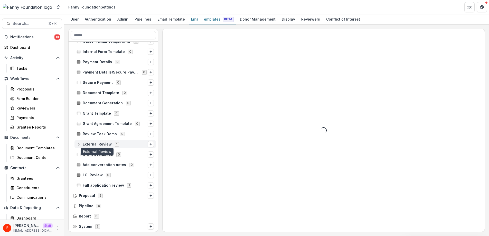
click at [105, 145] on span "External Review" at bounding box center [97, 144] width 29 height 4
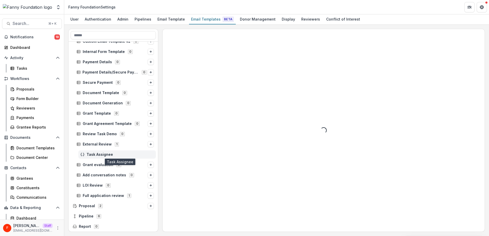
click at [105, 154] on span "Task Assignee" at bounding box center [120, 154] width 67 height 4
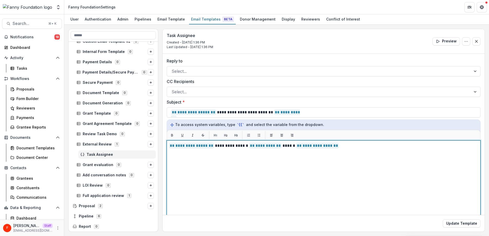
click at [285, 147] on p "**********" at bounding box center [323, 146] width 308 height 6
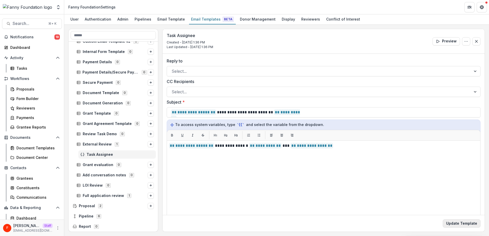
click at [449, 223] on button "Update Template" at bounding box center [462, 223] width 38 height 8
click at [81, 196] on span "Full application review 1" at bounding box center [112, 195] width 71 height 4
click at [107, 205] on span "Task Assignee" at bounding box center [120, 206] width 67 height 4
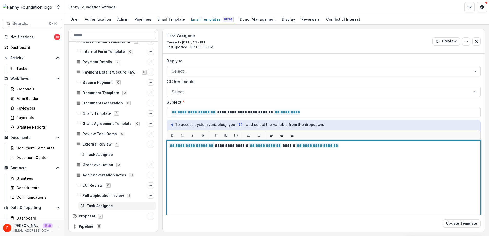
click at [285, 147] on p "**********" at bounding box center [323, 146] width 308 height 6
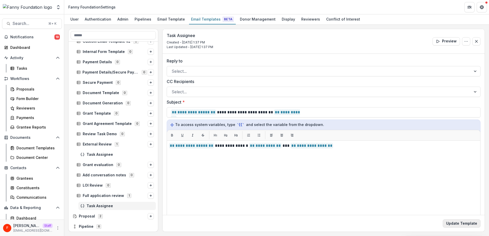
click at [457, 224] on button "Update Template" at bounding box center [462, 223] width 38 height 8
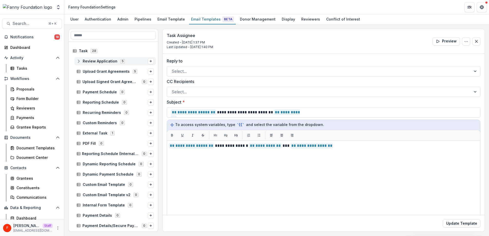
click at [99, 62] on span "Review Application" at bounding box center [100, 61] width 35 height 4
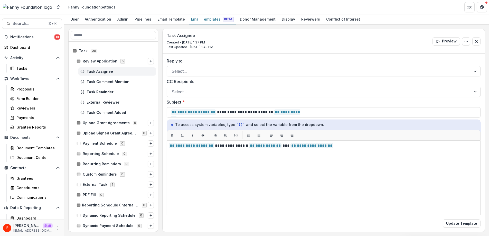
click at [98, 72] on span "Task Assignee" at bounding box center [120, 71] width 67 height 4
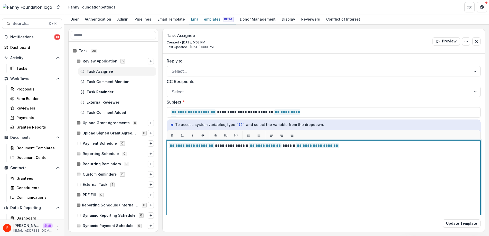
drag, startPoint x: 286, startPoint y: 146, endPoint x: 289, endPoint y: 149, distance: 5.1
click at [286, 146] on p "**********" at bounding box center [323, 146] width 308 height 6
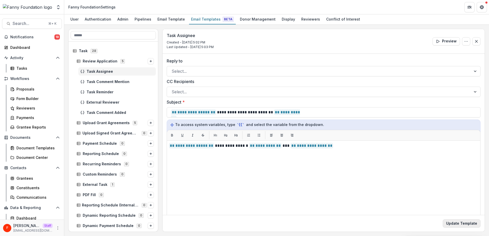
click at [448, 220] on button "Update Template" at bounding box center [462, 223] width 38 height 8
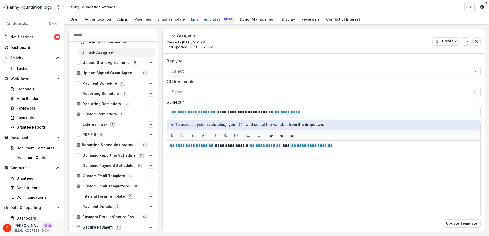
scroll to position [64, 0]
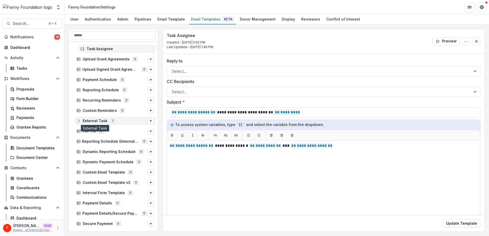
click at [90, 120] on span "External Task" at bounding box center [95, 121] width 25 height 4
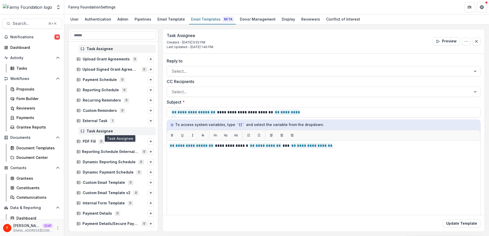
click at [104, 132] on span "Task Assignee" at bounding box center [120, 131] width 67 height 4
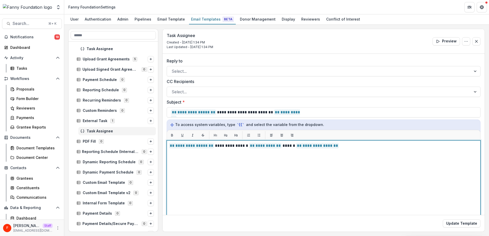
click at [286, 147] on p "**********" at bounding box center [323, 146] width 308 height 6
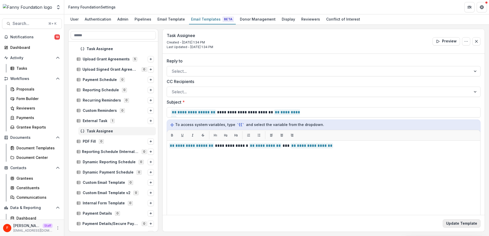
click at [460, 225] on button "Update Template" at bounding box center [462, 223] width 38 height 8
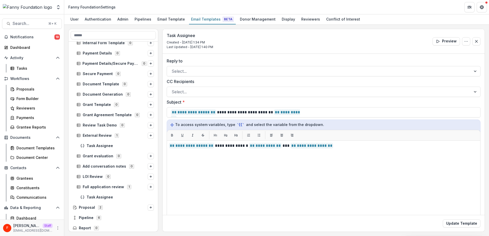
scroll to position [236, 0]
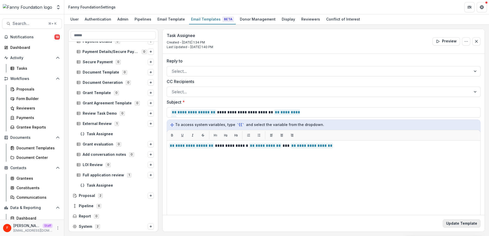
click at [466, 223] on button "Update Template" at bounding box center [462, 223] width 38 height 8
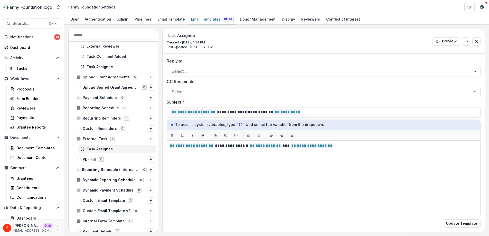
scroll to position [0, 0]
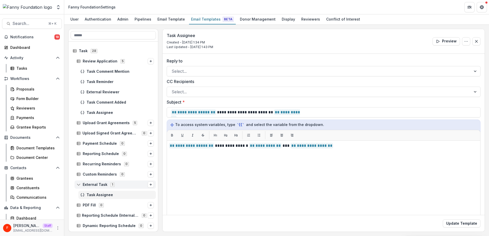
click at [76, 185] on div "External Task 1" at bounding box center [115, 184] width 81 height 8
click at [29, 89] on div "Proposals" at bounding box center [36, 88] width 41 height 5
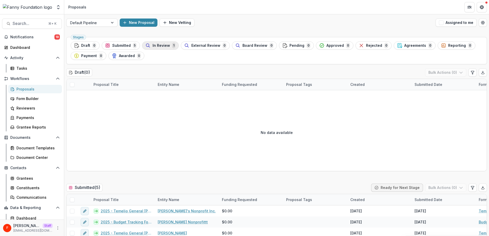
click at [158, 47] on span "In Review" at bounding box center [161, 45] width 17 height 4
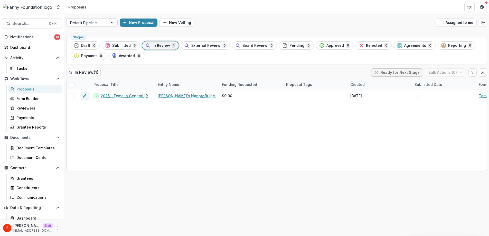
click at [101, 22] on div at bounding box center [87, 23] width 34 height 6
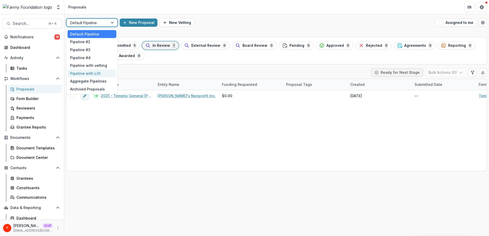
click at [98, 76] on div "Pipeline with LOI" at bounding box center [92, 73] width 49 height 8
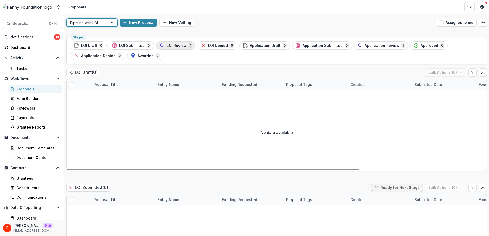
click at [167, 44] on span "LOI Review" at bounding box center [177, 45] width 20 height 4
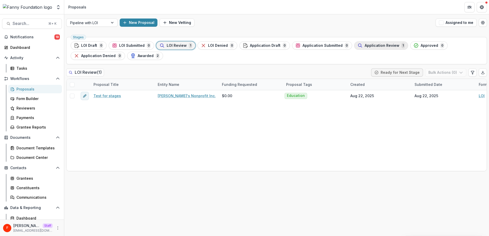
click at [365, 44] on span "Application Review" at bounding box center [382, 45] width 35 height 4
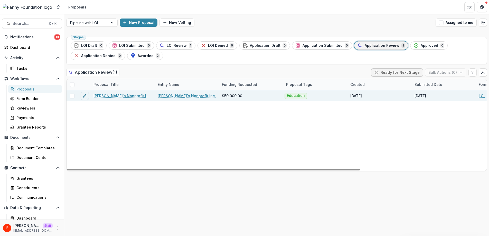
click at [136, 97] on link "Fanny's Nonprofit Inc. - 2025 - LOI" at bounding box center [123, 95] width 58 height 5
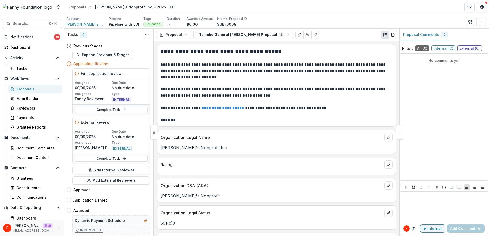
scroll to position [22, 0]
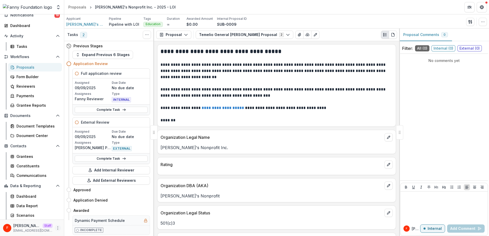
click at [58, 228] on circle "More" at bounding box center [58, 228] width 0 height 0
click at [87, 218] on link "User Settings" at bounding box center [90, 217] width 55 height 8
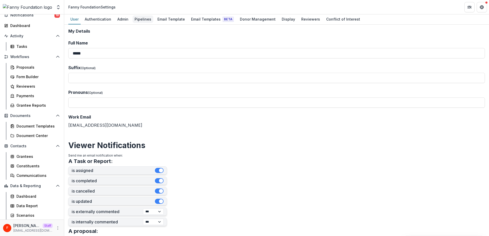
click at [142, 20] on div "Pipelines" at bounding box center [143, 18] width 21 height 7
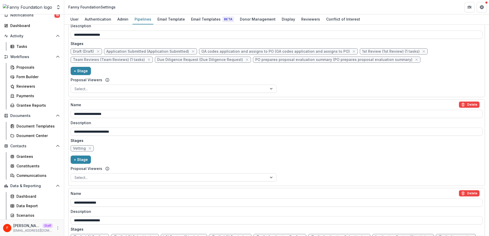
scroll to position [366, 0]
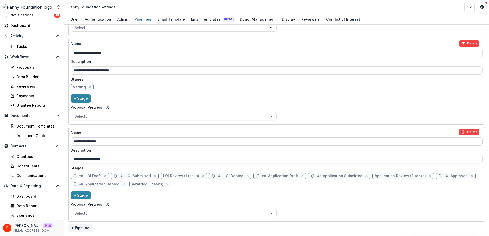
click at [116, 143] on input "**********" at bounding box center [277, 141] width 412 height 8
drag, startPoint x: 115, startPoint y: 142, endPoint x: 68, endPoint y: 142, distance: 46.5
click at [68, 142] on div "**********" at bounding box center [276, 174] width 417 height 95
type input "**********"
click at [300, 210] on div "**********" at bounding box center [277, 174] width 412 height 90
